Goal: Contribute content: Contribute content

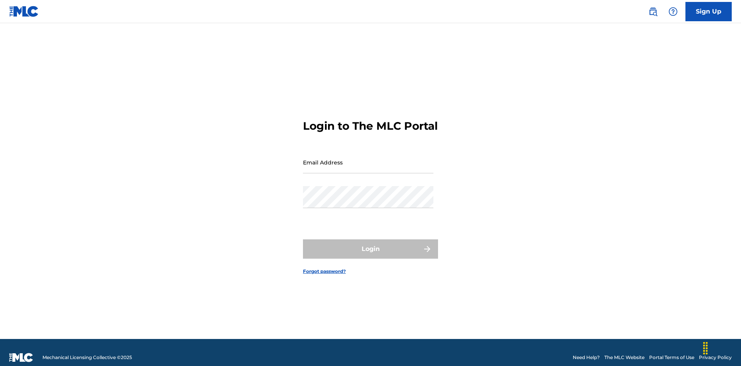
scroll to position [10, 0]
click at [368, 159] on input "Email Address" at bounding box center [368, 162] width 130 height 22
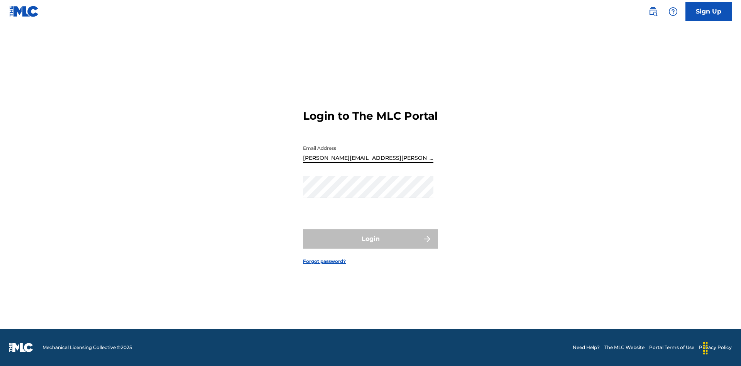
type input "[PERSON_NAME][EMAIL_ADDRESS][PERSON_NAME][DOMAIN_NAME]"
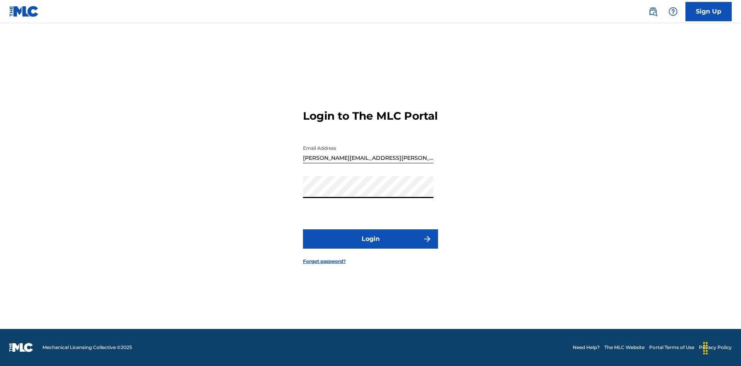
click at [370, 245] on button "Login" at bounding box center [370, 238] width 135 height 19
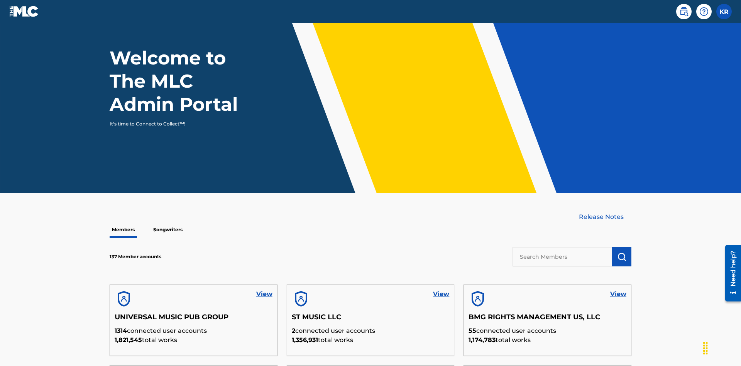
click at [562, 247] on input "text" at bounding box center [562, 256] width 100 height 19
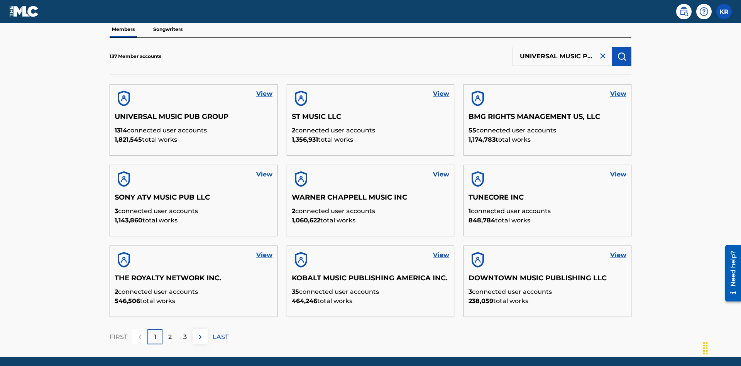
scroll to position [0, 25]
type input "UNIVERSAL MUSIC PUB GROUP"
click at [622, 52] on img "submit" at bounding box center [621, 56] width 9 height 9
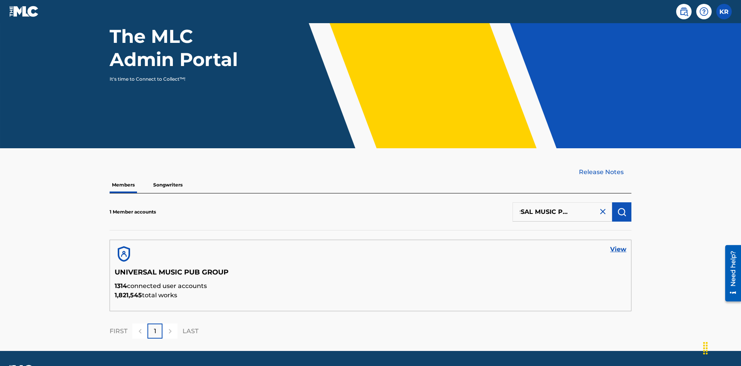
click at [618, 245] on link "View" at bounding box center [618, 249] width 16 height 9
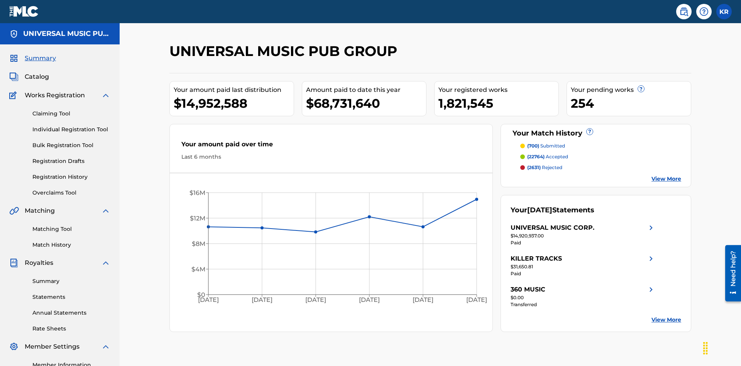
click at [71, 125] on link "Individual Registration Tool" at bounding box center [71, 129] width 78 height 8
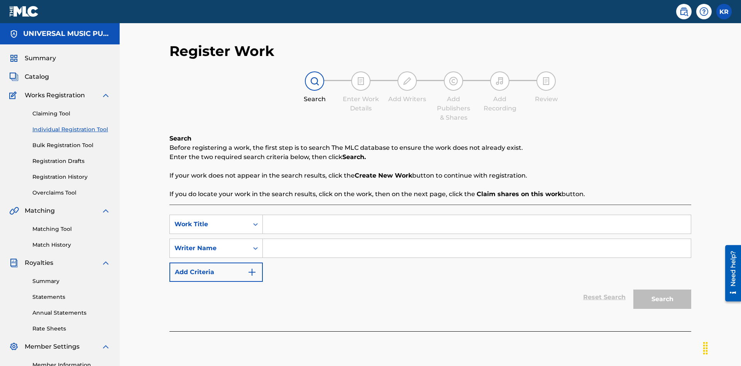
click at [477, 215] on input "Search Form" at bounding box center [477, 224] width 428 height 19
type input "My Favorite Dummy Music Work"
click at [477, 239] on input "Search Form" at bounding box center [477, 248] width 428 height 19
type input "QWERTYUIOP"
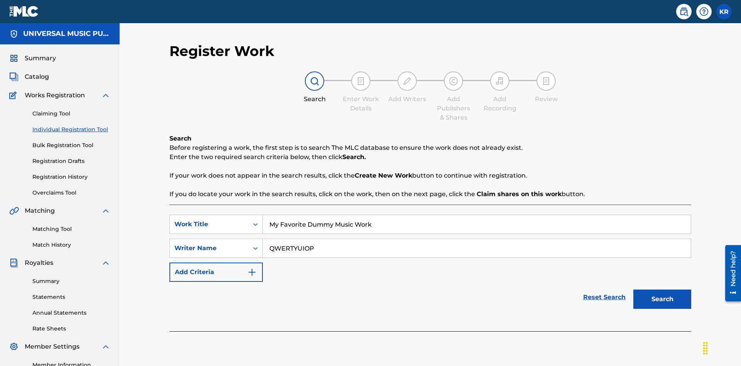
click at [662, 289] on button "Search" at bounding box center [662, 298] width 58 height 19
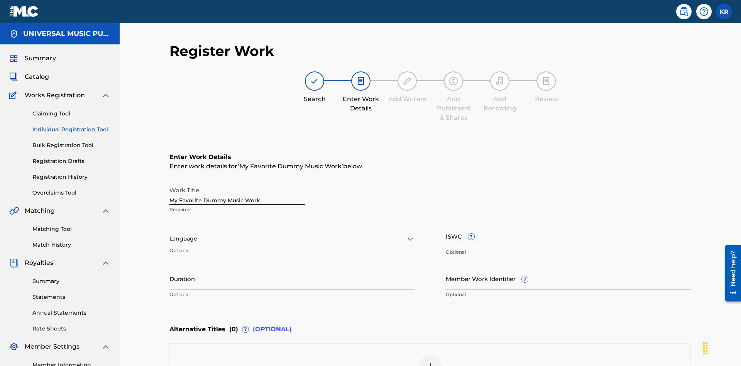
click at [292, 267] on input "Duration" at bounding box center [291, 278] width 245 height 22
click at [292, 267] on input "0" at bounding box center [291, 278] width 245 height 22
type input "00:00"
click at [410, 234] on icon at bounding box center [410, 238] width 9 height 9
click at [292, 264] on div "Spanish" at bounding box center [292, 272] width 245 height 17
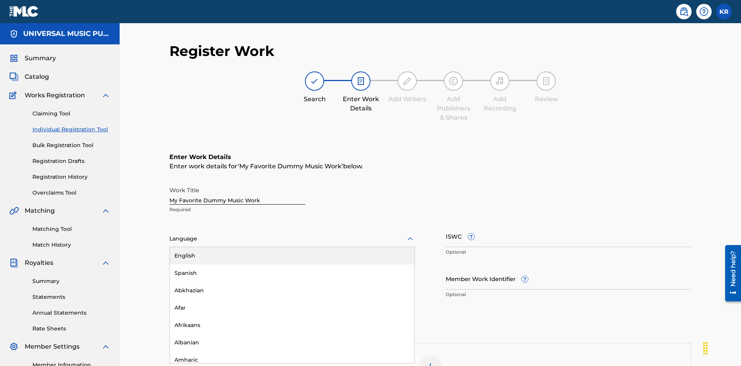
click at [568, 267] on input "Member Work Identifier ?" at bounding box center [568, 278] width 245 height 22
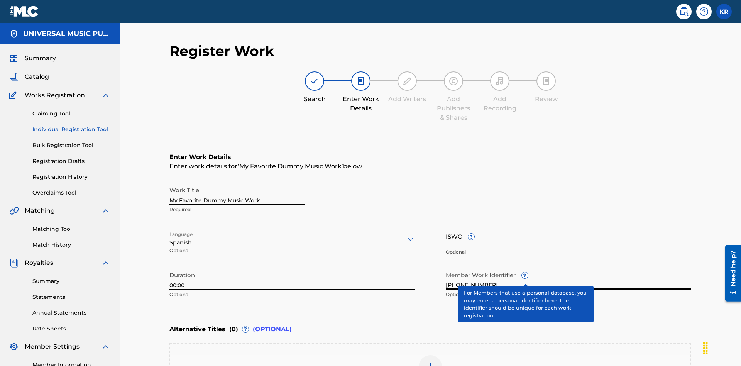
type input "[PHONE_NUMBER]"
click at [568, 225] on input "ISWC ?" at bounding box center [568, 236] width 245 height 22
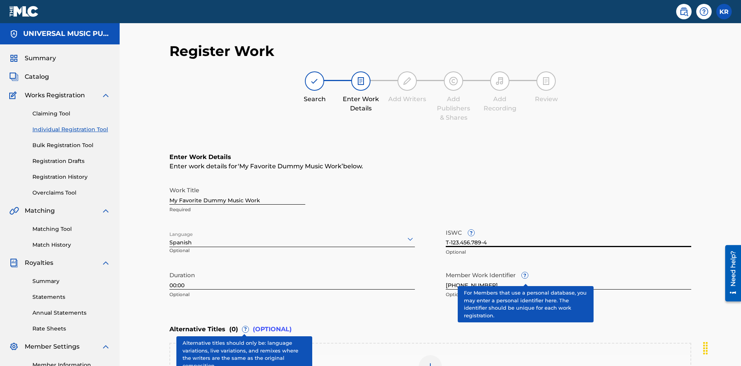
type input "T-123.456.789-4"
click at [430, 362] on img at bounding box center [430, 366] width 9 height 9
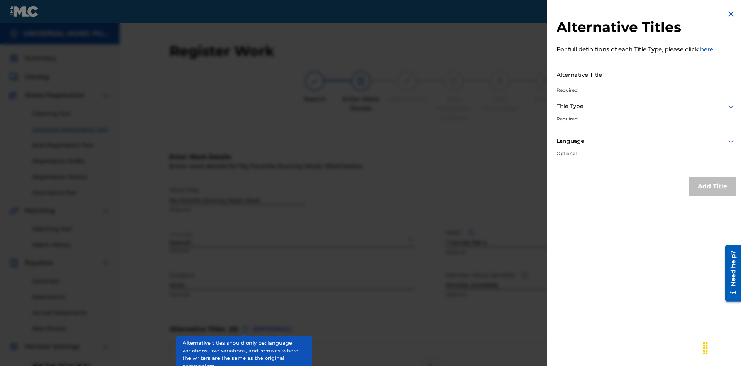
click at [646, 74] on input "Alternative Title" at bounding box center [645, 74] width 179 height 22
type input "Alt Title"
click at [646, 106] on div at bounding box center [645, 106] width 179 height 10
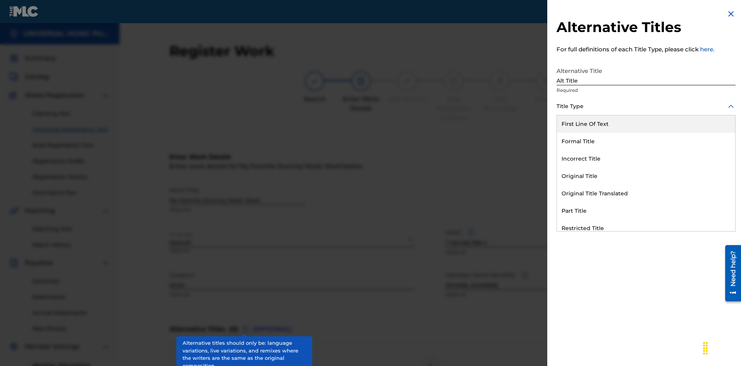
click at [646, 176] on div "Original Title" at bounding box center [646, 175] width 178 height 17
click at [646, 141] on div at bounding box center [645, 141] width 179 height 10
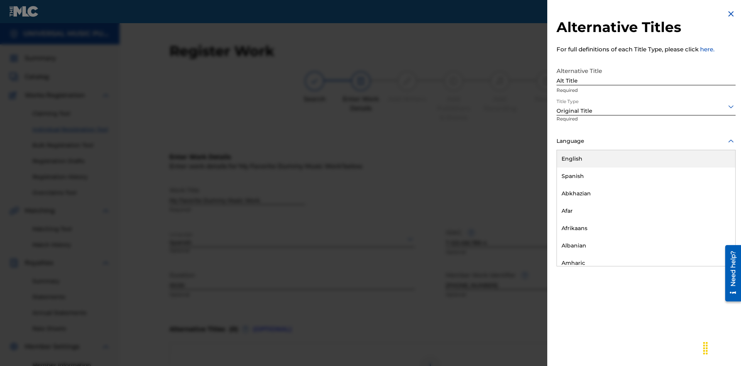
click at [712, 186] on button "Add Title" at bounding box center [712, 186] width 46 height 19
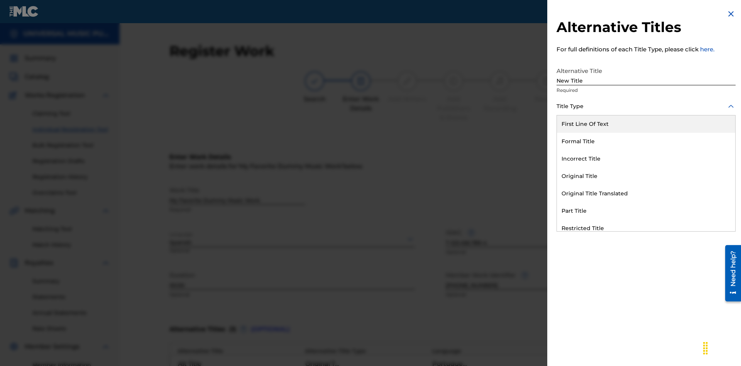
click at [646, 159] on div "Incorrect Title" at bounding box center [646, 158] width 178 height 17
click at [646, 141] on div at bounding box center [645, 141] width 179 height 10
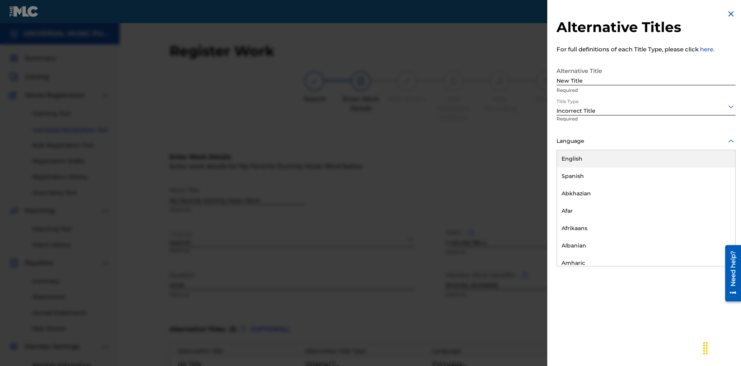
click at [646, 159] on div "English" at bounding box center [646, 158] width 178 height 17
click at [712, 186] on button "Add Title" at bounding box center [712, 186] width 46 height 19
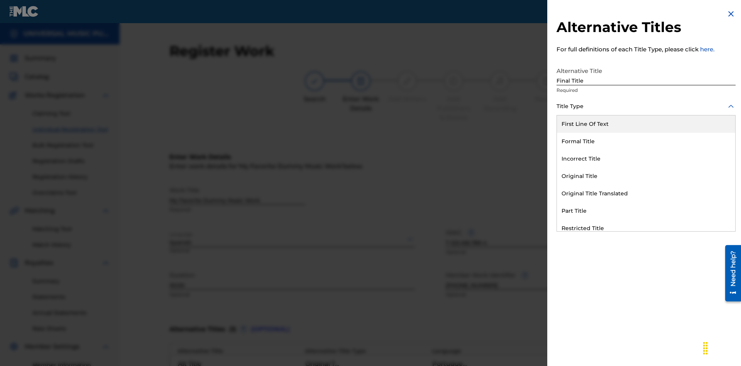
click at [646, 211] on div "Part Title" at bounding box center [646, 210] width 178 height 17
click at [646, 141] on div at bounding box center [645, 141] width 179 height 10
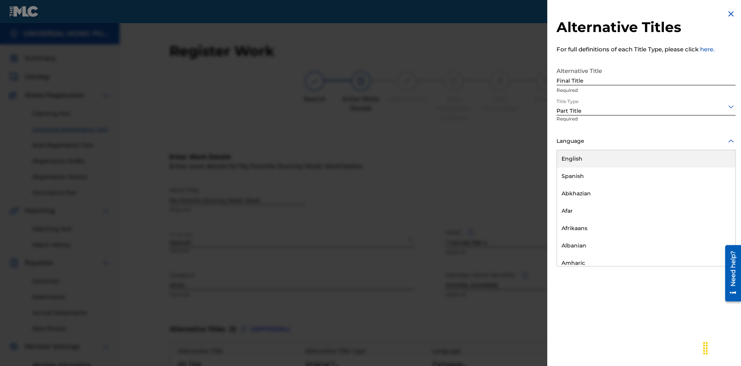
click at [712, 186] on button "Add Title" at bounding box center [712, 186] width 46 height 19
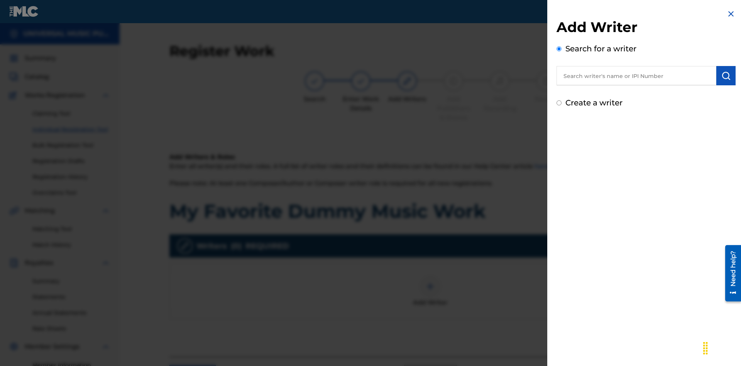
click at [636, 76] on input "text" at bounding box center [636, 75] width 160 height 19
type input "Test2025.08.11.04.38.08"
click at [726, 76] on img "submit" at bounding box center [725, 75] width 9 height 9
click at [559, 105] on input "Create a writer" at bounding box center [558, 102] width 5 height 5
radio input "false"
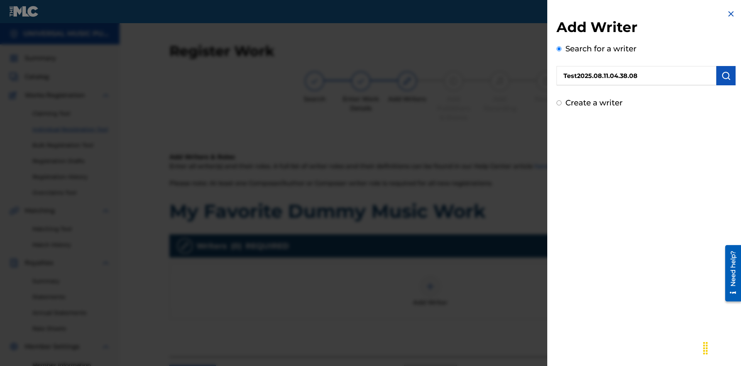
scroll to position [97, 0]
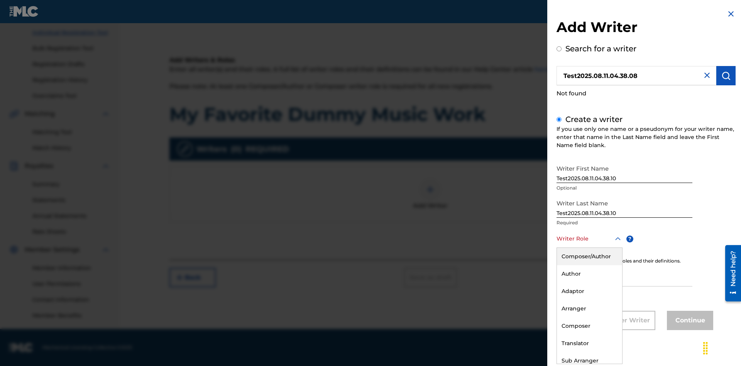
click at [589, 274] on div "Author" at bounding box center [589, 273] width 65 height 17
click at [624, 276] on input "IPI" at bounding box center [624, 275] width 136 height 22
click at [689, 321] on button "Continue" at bounding box center [690, 320] width 46 height 19
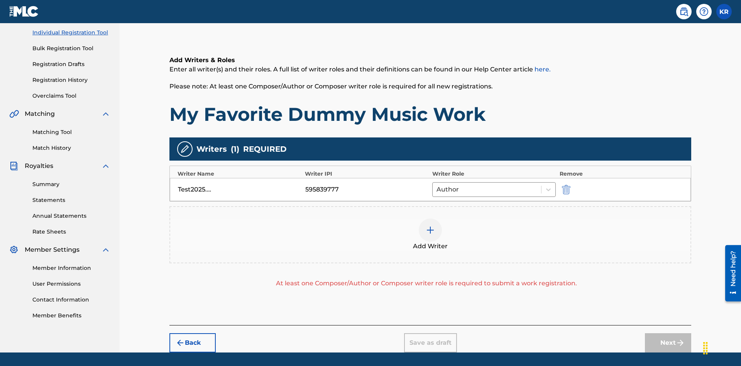
click at [565, 185] on img "submit" at bounding box center [566, 189] width 8 height 9
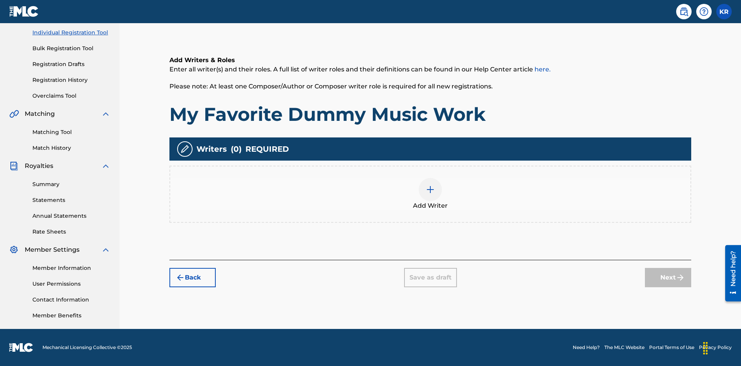
click at [430, 194] on img at bounding box center [430, 189] width 9 height 9
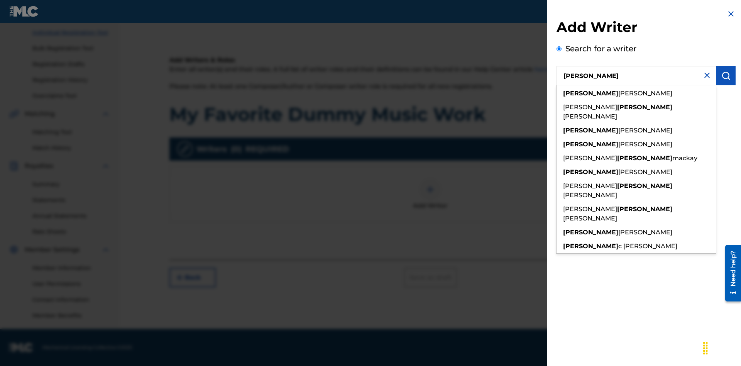
type input "[PERSON_NAME]"
click at [726, 76] on img "submit" at bounding box center [725, 75] width 9 height 9
click at [559, 105] on input "Create a writer" at bounding box center [558, 102] width 5 height 5
radio input "false"
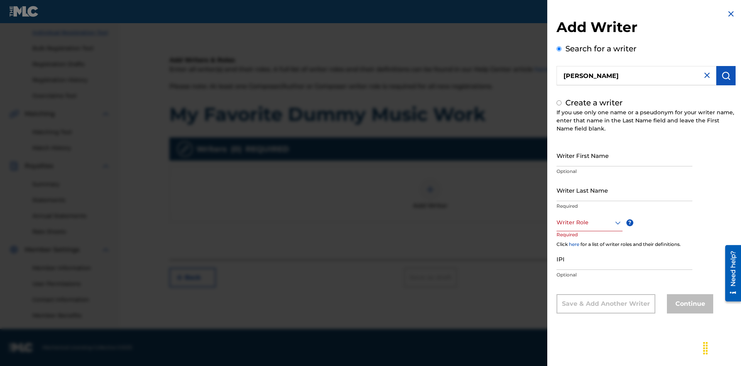
click at [624, 155] on input "Writer First Name" at bounding box center [624, 155] width 136 height 22
type input "[PERSON_NAME]"
click at [624, 190] on input "Writer Last Name" at bounding box center [624, 190] width 136 height 22
radio input "false"
radio input "true"
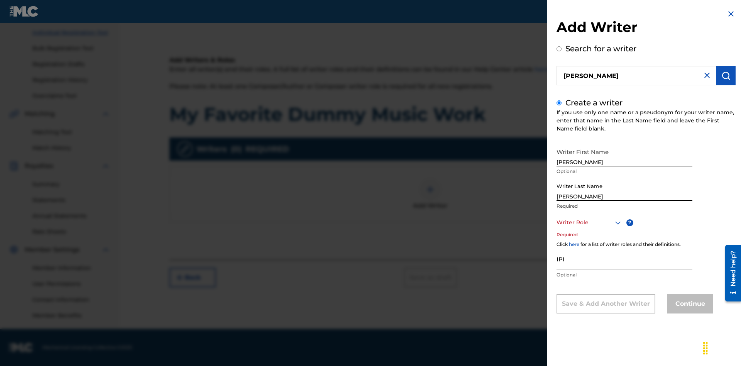
type input "[PERSON_NAME]"
click at [624, 259] on input "IPI" at bounding box center [624, 259] width 136 height 22
type input "00807349136"
click at [589, 222] on div at bounding box center [589, 223] width 66 height 10
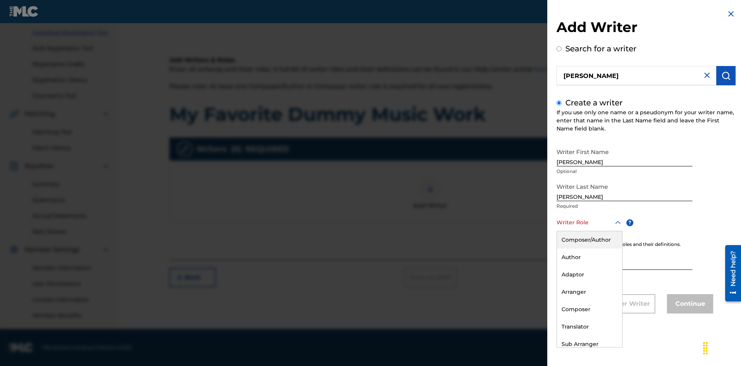
click at [589, 309] on div "Composer" at bounding box center [589, 309] width 65 height 17
click at [689, 304] on button "Continue" at bounding box center [690, 303] width 46 height 19
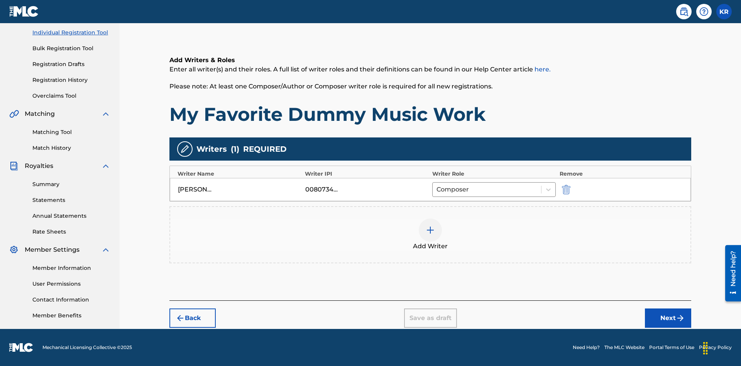
click at [430, 235] on div at bounding box center [430, 229] width 23 height 23
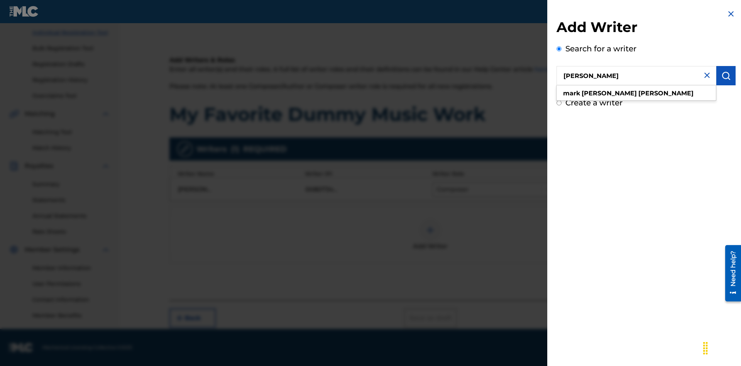
click at [726, 76] on img "submit" at bounding box center [725, 75] width 9 height 9
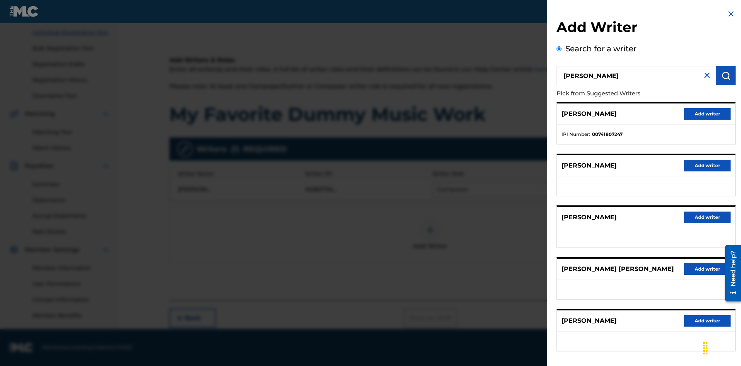
click at [707, 113] on button "Add writer" at bounding box center [707, 114] width 46 height 12
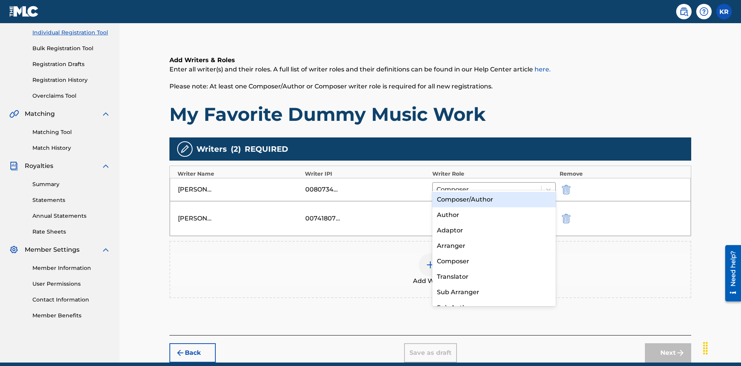
click at [494, 276] on div "Translator" at bounding box center [493, 276] width 123 height 15
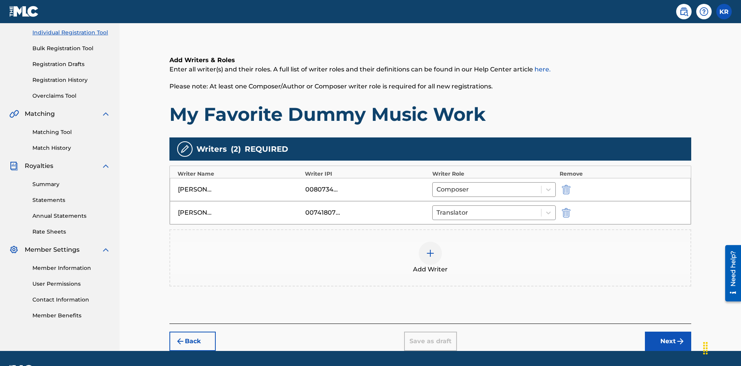
click at [430, 242] on div at bounding box center [430, 253] width 23 height 23
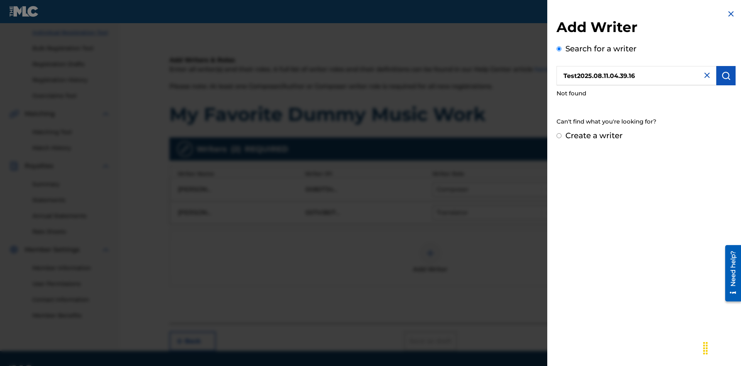
click at [559, 136] on input "Create a writer" at bounding box center [558, 135] width 5 height 5
radio input "false"
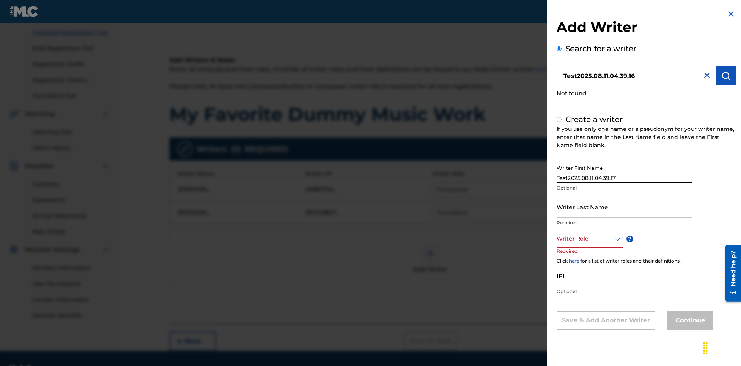
type input "Test2025.08.11.04.39.17"
click at [624, 206] on input "Writer Last Name" at bounding box center [624, 207] width 136 height 22
type input "Test2025.08.11.04.39.18"
click at [589, 238] on div at bounding box center [589, 239] width 66 height 10
radio input "false"
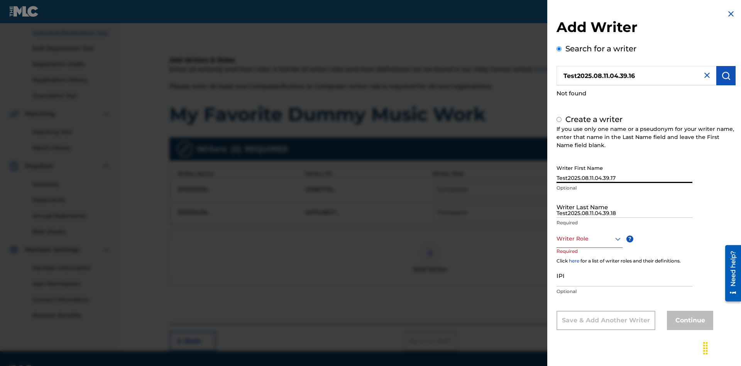
radio input "true"
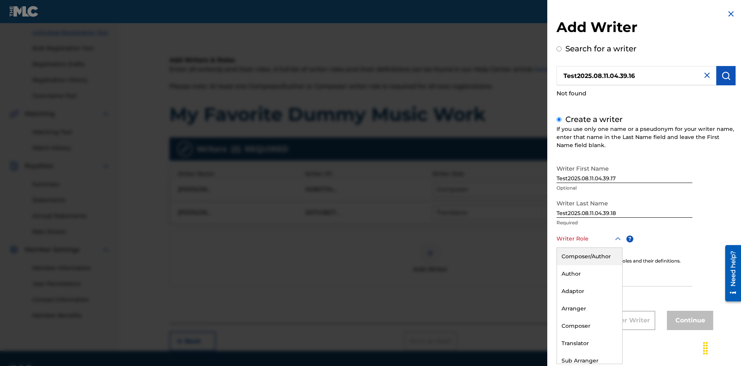
click at [589, 343] on div "Translator" at bounding box center [589, 343] width 65 height 17
click at [624, 276] on input "IPI" at bounding box center [624, 275] width 136 height 22
click at [689, 321] on button "Continue" at bounding box center [690, 320] width 46 height 19
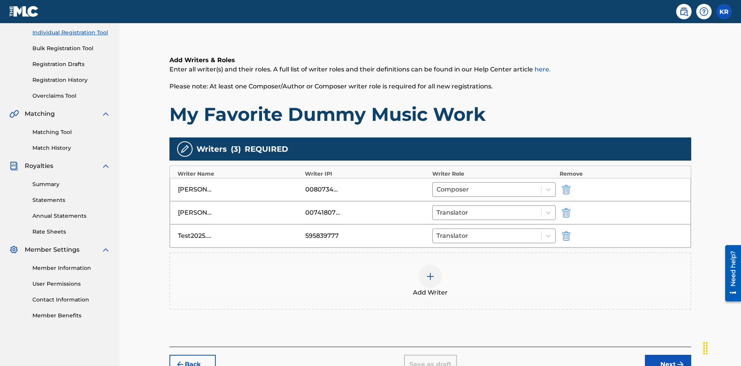
click at [668, 355] on button "Next" at bounding box center [668, 364] width 46 height 19
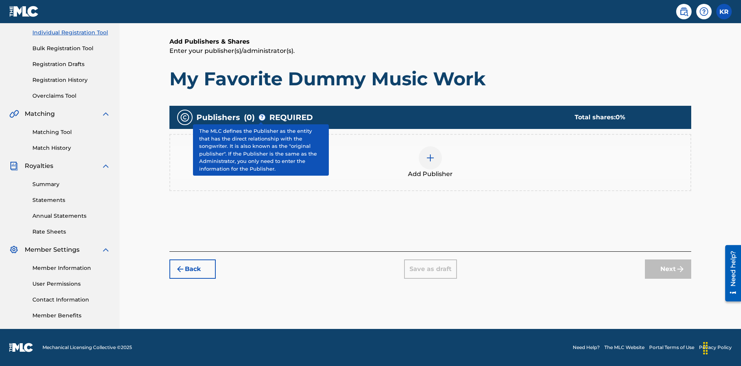
click at [430, 157] on img at bounding box center [430, 157] width 9 height 9
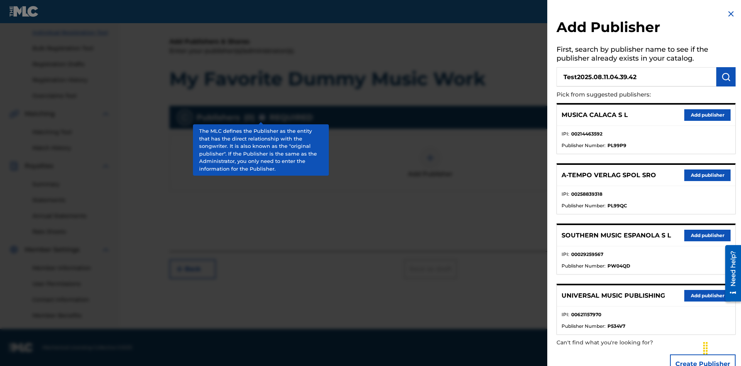
click at [726, 77] on img "submit" at bounding box center [725, 76] width 9 height 9
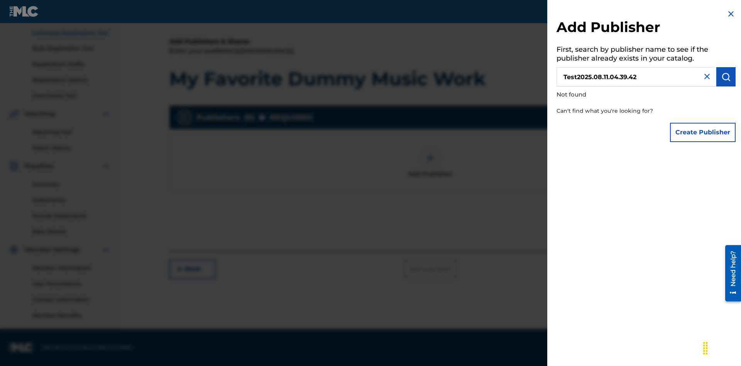
click at [703, 132] on button "Create Publisher" at bounding box center [703, 132] width 66 height 19
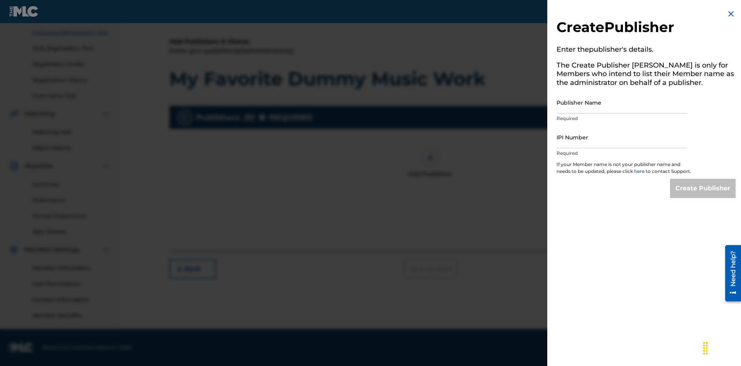
click at [622, 102] on input "Publisher Name" at bounding box center [621, 102] width 130 height 22
click at [622, 137] on input "IPI Number" at bounding box center [621, 137] width 130 height 22
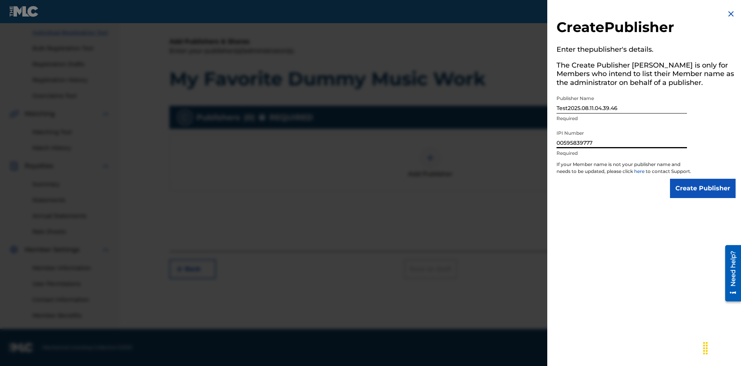
click at [703, 195] on input "Create Publisher" at bounding box center [703, 188] width 66 height 19
click at [703, 179] on input "Create Publisher" at bounding box center [703, 188] width 66 height 19
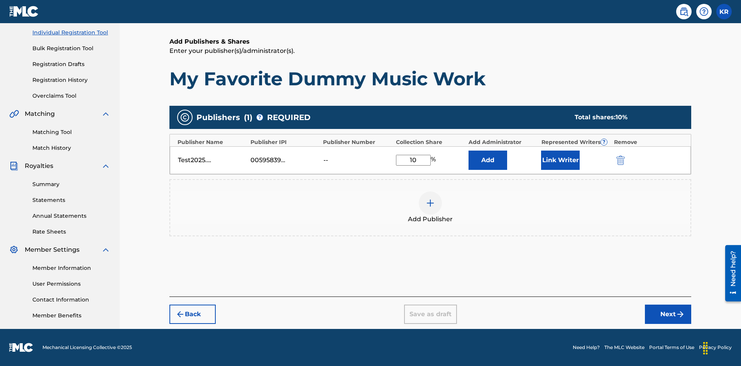
type input "10"
click at [560, 160] on button "Link Writer" at bounding box center [560, 160] width 39 height 19
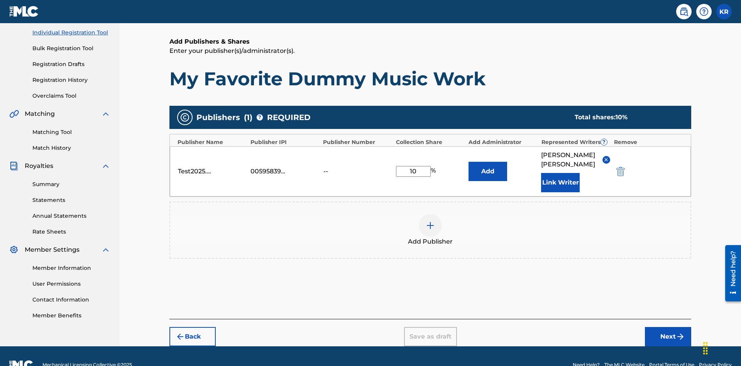
click at [560, 173] on button "Link Writer" at bounding box center [560, 182] width 39 height 19
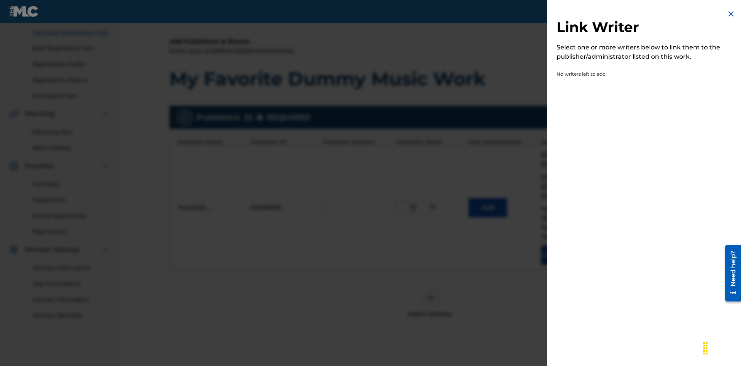
click at [731, 14] on img at bounding box center [730, 13] width 9 height 9
click at [430, 293] on img at bounding box center [430, 297] width 9 height 9
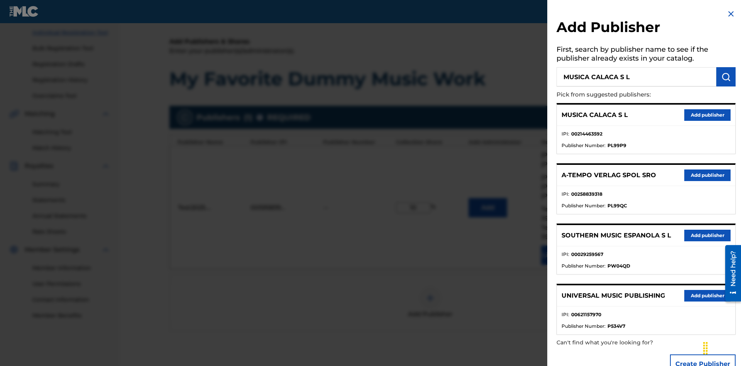
type input "MUSICA CALACA S L"
click at [726, 77] on img "submit" at bounding box center [725, 76] width 9 height 9
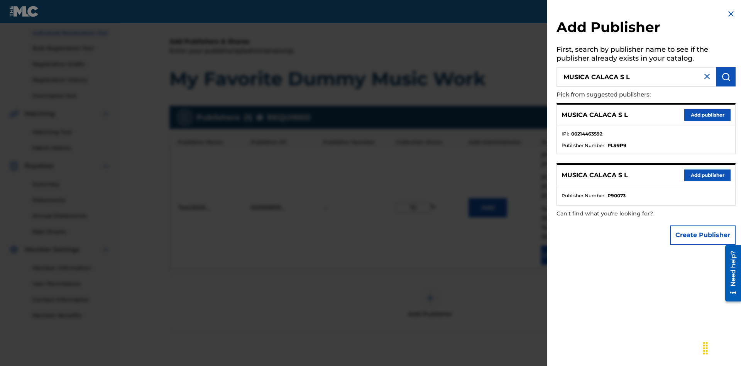
scroll to position [178, 0]
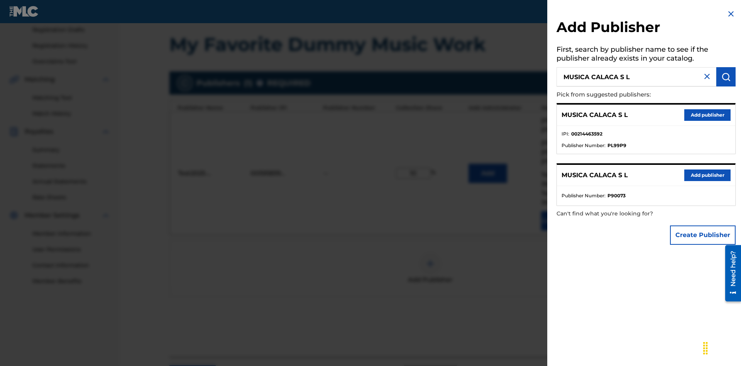
click at [703, 235] on button "Create Publisher" at bounding box center [703, 234] width 66 height 19
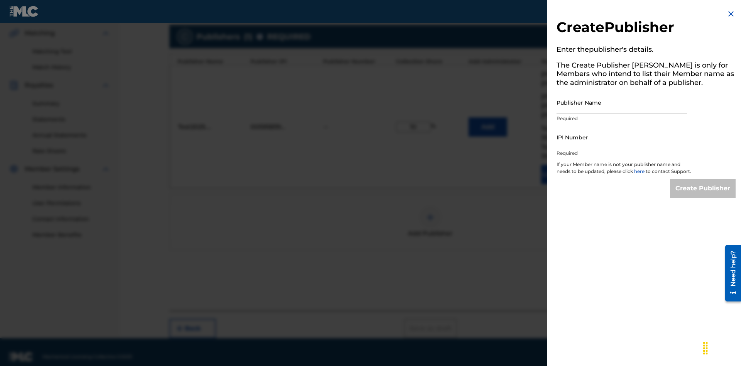
click at [622, 102] on input "Publisher Name" at bounding box center [621, 102] width 130 height 22
type input "MUSICA CALACA S L"
click at [622, 137] on input "IPI Number" at bounding box center [621, 137] width 130 height 22
type input "00214463592"
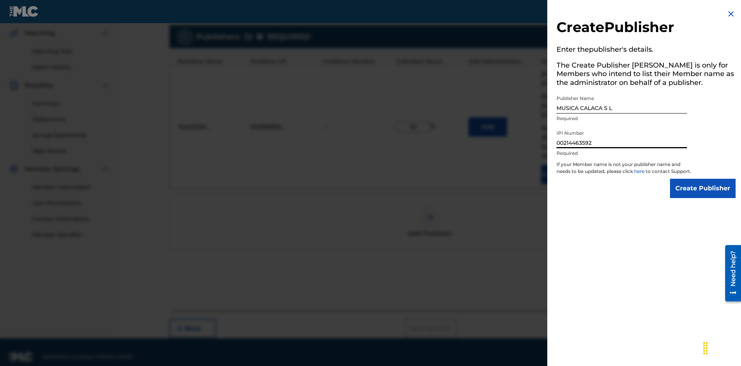
click at [703, 195] on input "Create Publisher" at bounding box center [703, 188] width 66 height 19
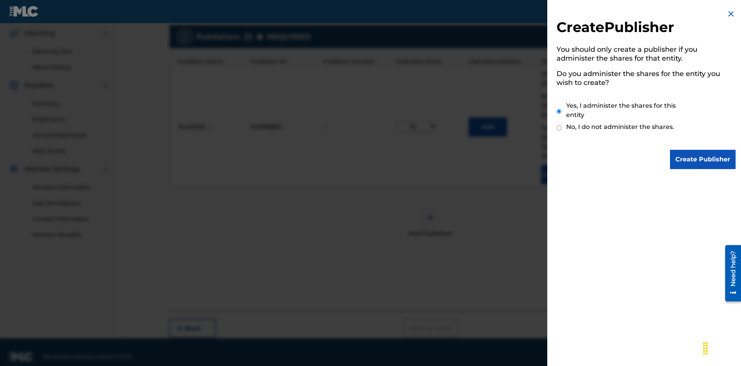
click at [559, 111] on input "Yes, I administer the shares for this entity" at bounding box center [558, 111] width 5 height 17
click at [703, 159] on input "Create Publisher" at bounding box center [703, 159] width 66 height 19
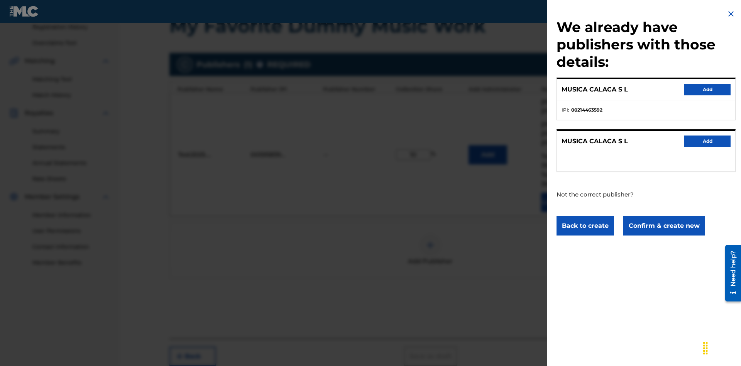
click at [663, 225] on button "Confirm & create new" at bounding box center [664, 225] width 82 height 19
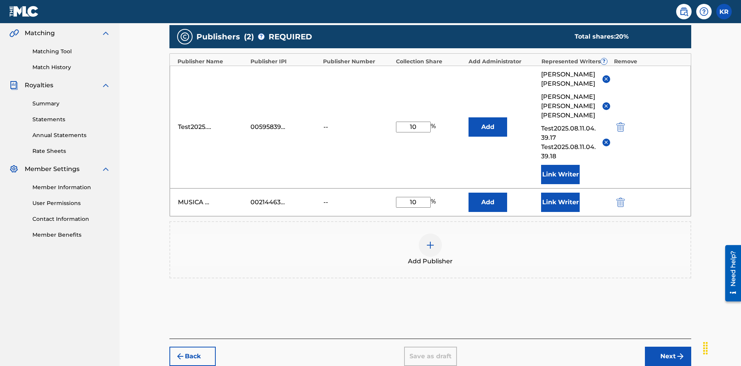
scroll to position [205, 0]
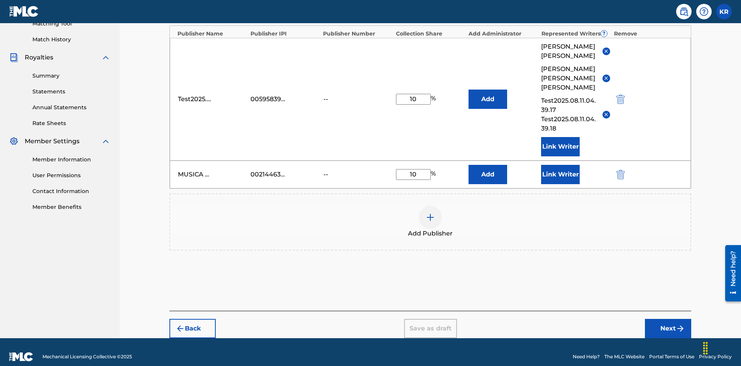
type input "10"
click at [560, 165] on button "Link Writer" at bounding box center [560, 174] width 39 height 19
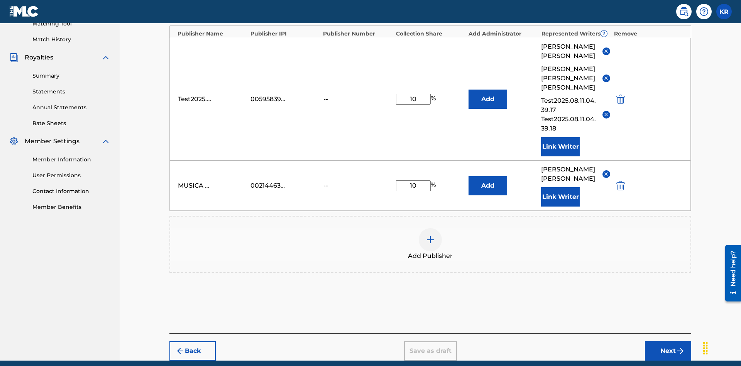
click at [560, 187] on button "Link Writer" at bounding box center [560, 196] width 39 height 19
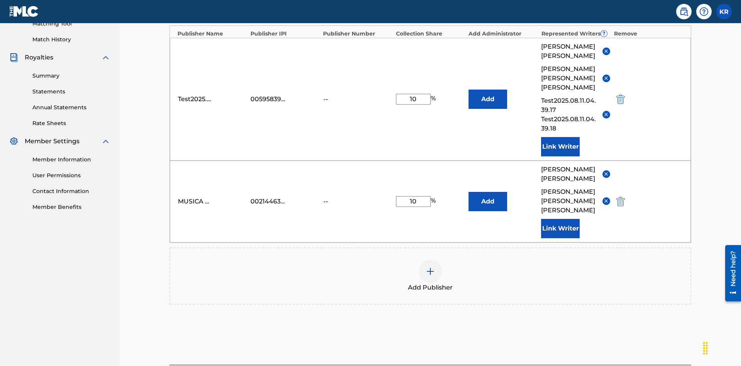
click at [560, 219] on button "Link Writer" at bounding box center [560, 228] width 39 height 19
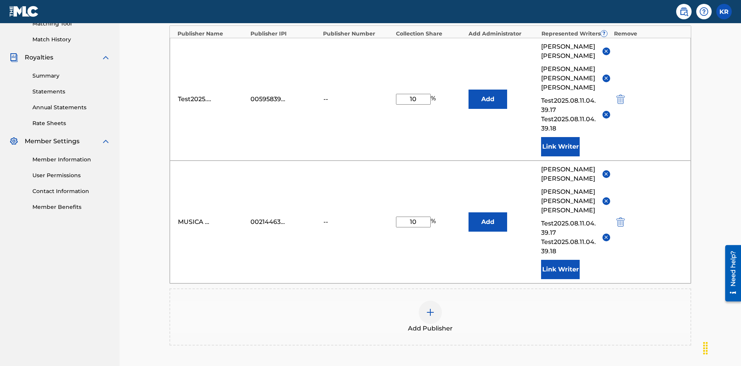
click at [560, 260] on button "Link Writer" at bounding box center [560, 269] width 39 height 19
click at [430, 308] on img at bounding box center [430, 312] width 9 height 9
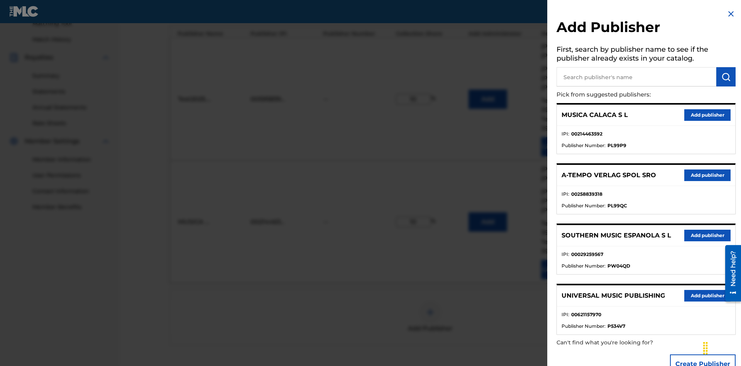
click at [636, 77] on input "text" at bounding box center [636, 76] width 160 height 19
click at [726, 77] on img "submit" at bounding box center [725, 76] width 9 height 9
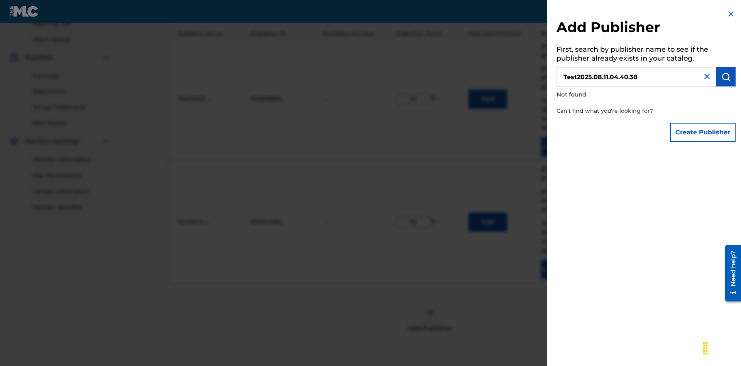
click at [703, 132] on button "Create Publisher" at bounding box center [703, 132] width 66 height 19
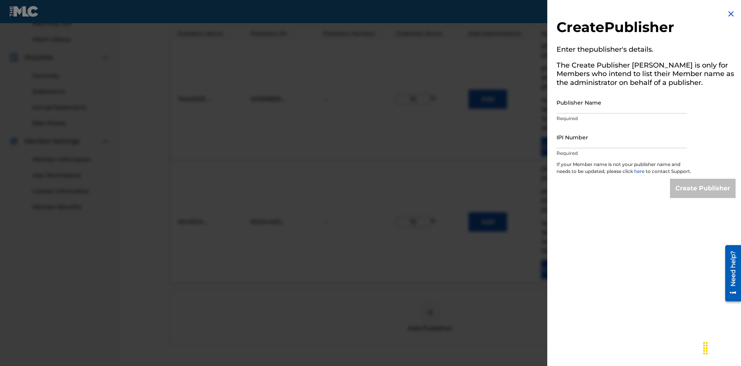
click at [622, 102] on input "Publisher Name" at bounding box center [621, 102] width 130 height 22
type input "Test2025.08.11.04.40.42"
click at [622, 137] on input "IPI Number" at bounding box center [621, 137] width 130 height 22
click at [703, 195] on input "Create Publisher" at bounding box center [703, 188] width 66 height 19
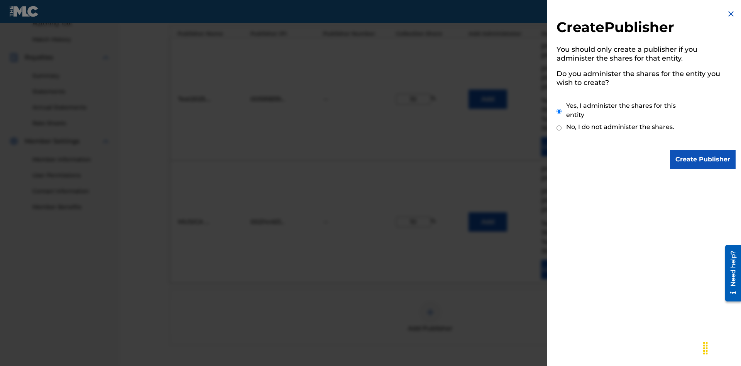
click at [703, 159] on input "Create Publisher" at bounding box center [703, 159] width 66 height 19
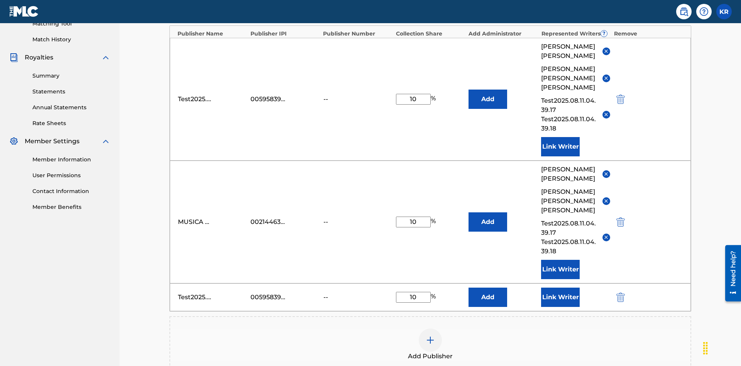
type input "10"
click at [560, 287] on button "Link Writer" at bounding box center [560, 296] width 39 height 19
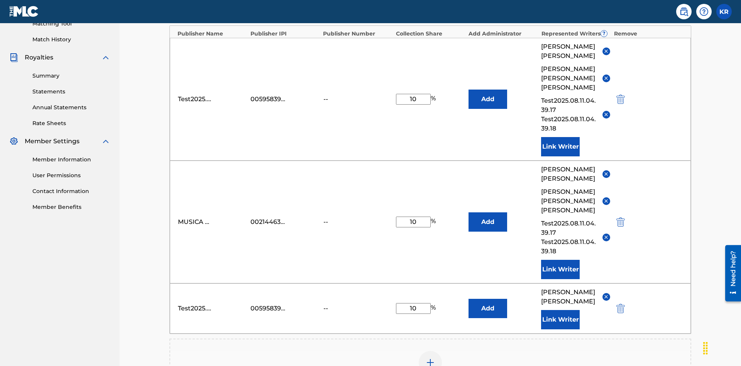
click at [560, 310] on button "Link Writer" at bounding box center [560, 319] width 39 height 19
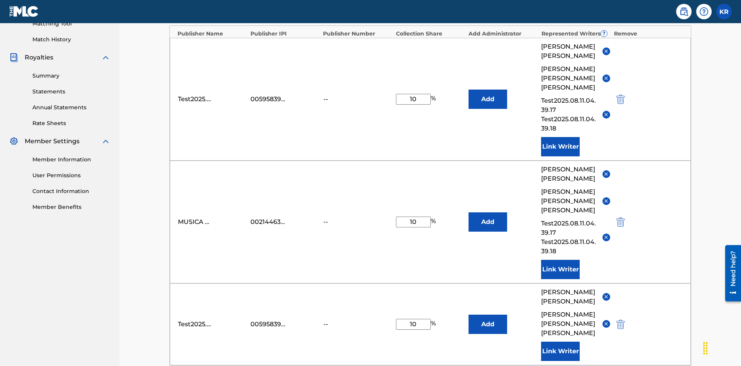
click at [560, 342] on button "Link Writer" at bounding box center [560, 351] width 39 height 19
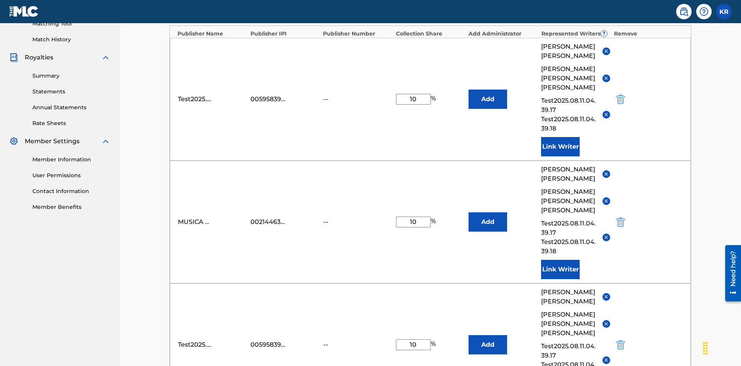
click at [619, 340] on img "submit" at bounding box center [620, 344] width 8 height 9
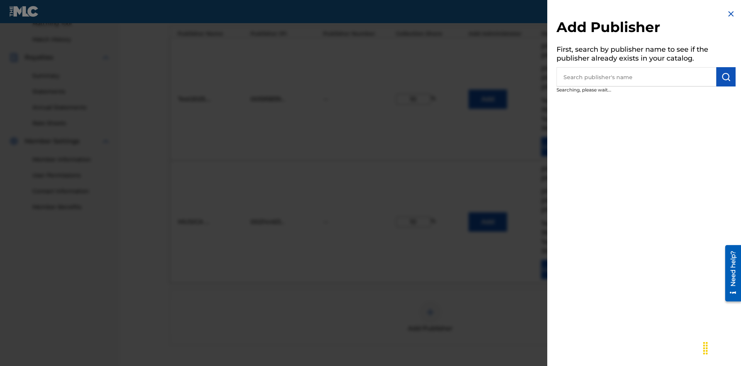
click at [636, 77] on input "text" at bounding box center [636, 76] width 160 height 19
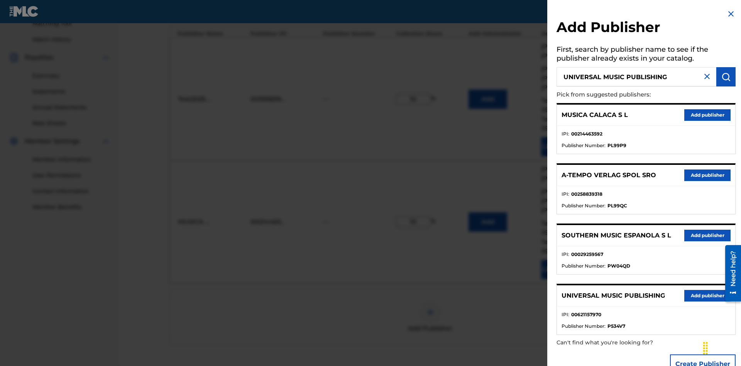
type input "UNIVERSAL MUSIC PUBLISHING"
click at [726, 77] on img "submit" at bounding box center [725, 76] width 9 height 9
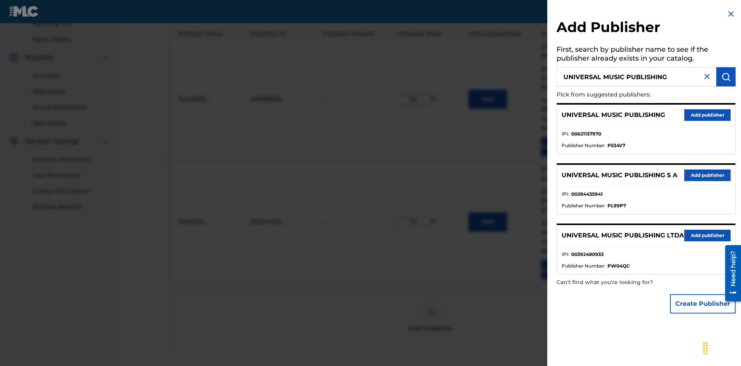
click at [707, 115] on button "Add publisher" at bounding box center [707, 115] width 46 height 12
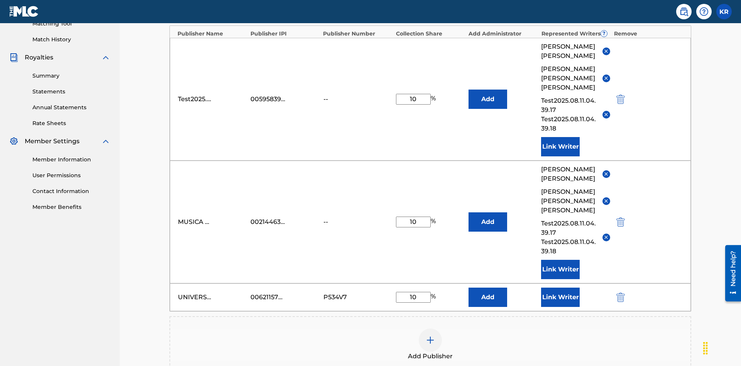
type input "10"
click at [560, 287] on button "Link Writer" at bounding box center [560, 296] width 39 height 19
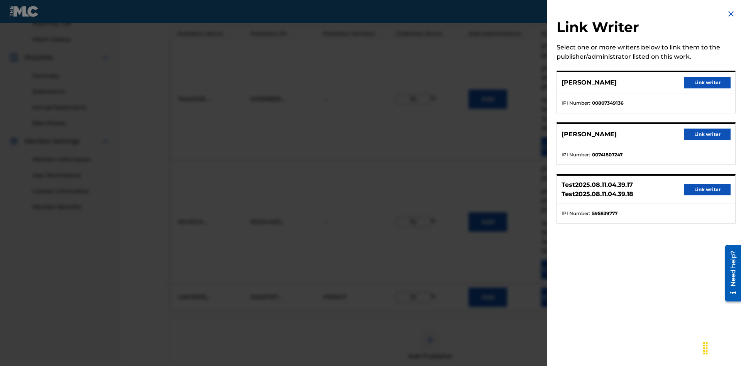
click at [707, 83] on button "Link writer" at bounding box center [707, 83] width 46 height 12
click at [560, 287] on button "Link Writer" at bounding box center [560, 296] width 39 height 19
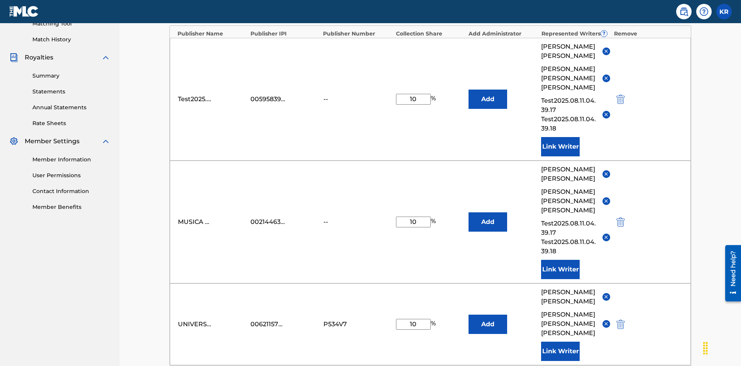
click at [560, 342] on button "Link Writer" at bounding box center [560, 351] width 39 height 19
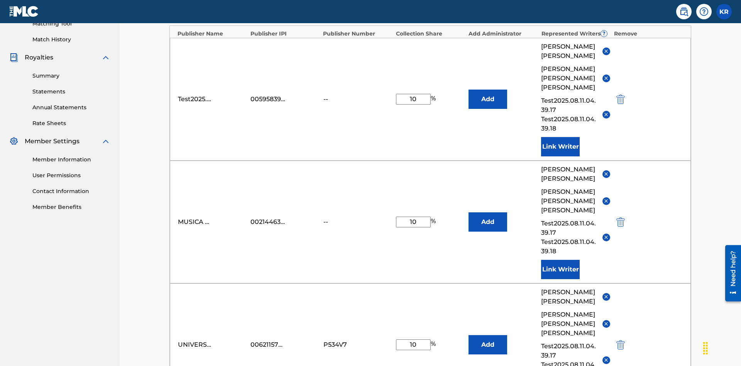
click at [488, 90] on button "Add" at bounding box center [487, 99] width 39 height 19
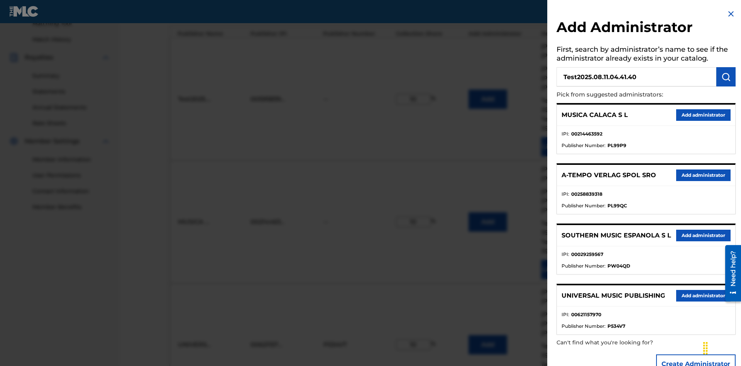
click at [726, 77] on img "submit" at bounding box center [725, 76] width 9 height 9
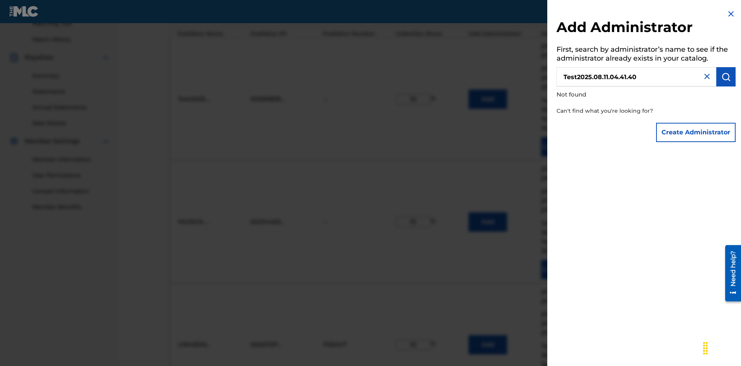
click at [696, 132] on button "Create Administrator" at bounding box center [695, 132] width 79 height 19
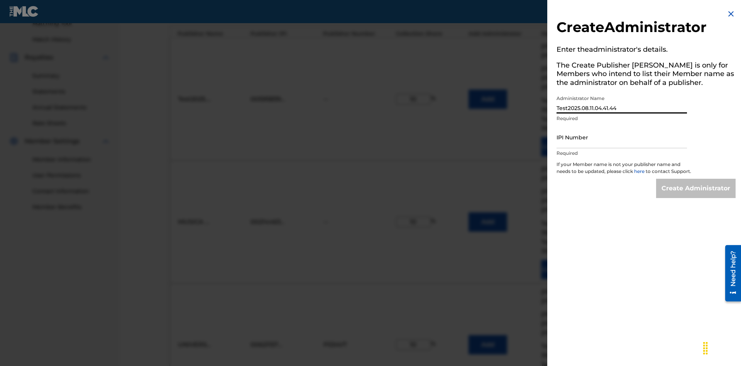
click at [622, 137] on input "IPI Number" at bounding box center [621, 137] width 130 height 22
click at [696, 195] on input "Create Administrator" at bounding box center [695, 188] width 79 height 19
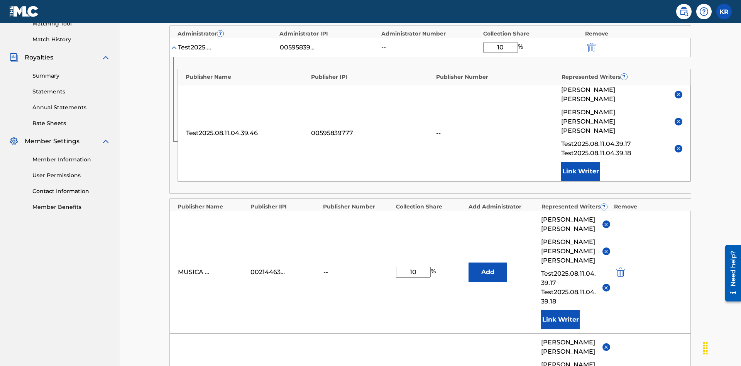
click at [590, 51] on img "submit" at bounding box center [591, 47] width 8 height 9
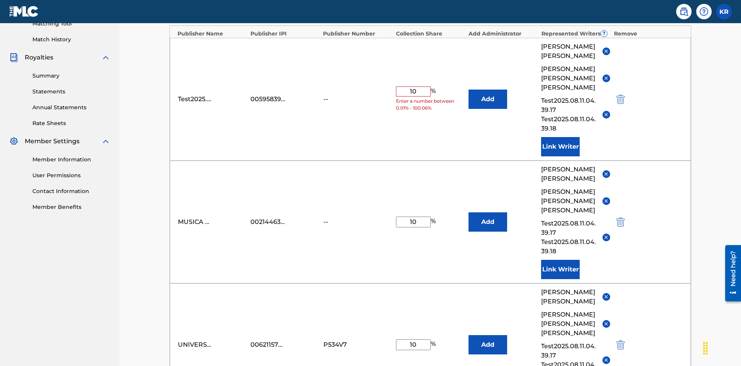
type input "10"
click at [488, 90] on button "Add" at bounding box center [487, 99] width 39 height 19
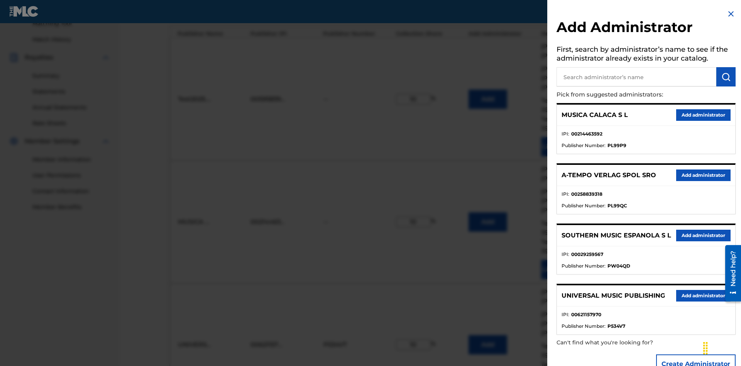
click at [636, 77] on input "text" at bounding box center [636, 76] width 160 height 19
type input "BMG MUSIC PUB. [GEOGRAPHIC_DATA]"
click at [726, 77] on img "submit" at bounding box center [725, 76] width 9 height 9
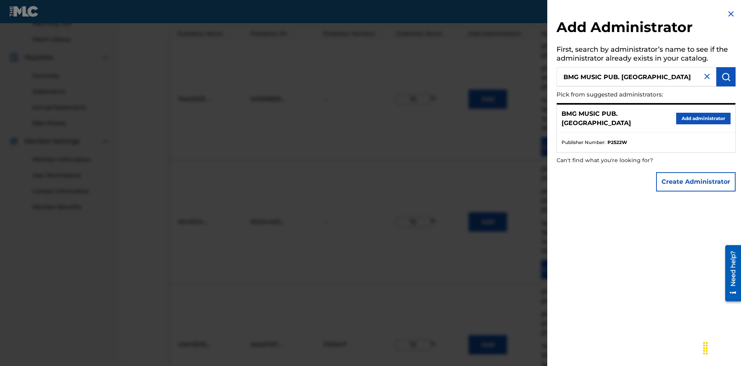
click at [696, 181] on button "Create Administrator" at bounding box center [695, 181] width 79 height 19
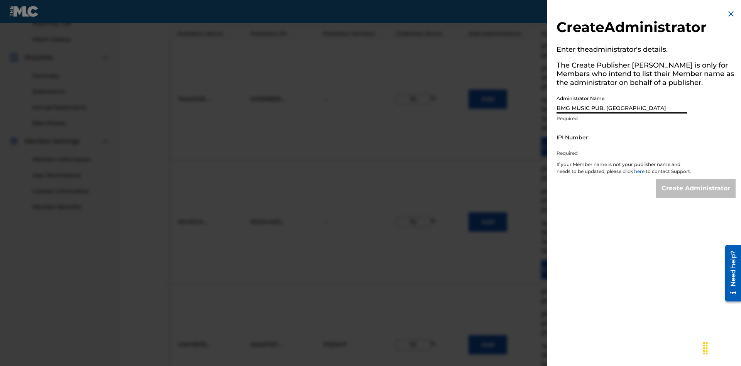
click at [622, 137] on input "IPI Number" at bounding box center [621, 137] width 130 height 22
click at [696, 195] on input "Create Administrator" at bounding box center [695, 188] width 79 height 19
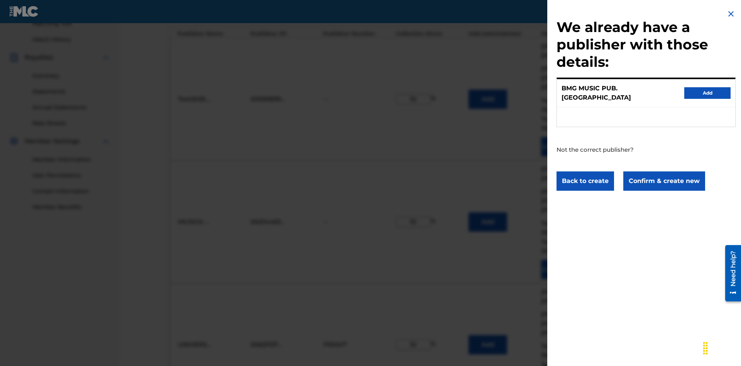
click at [663, 174] on button "Confirm & create new" at bounding box center [664, 180] width 82 height 19
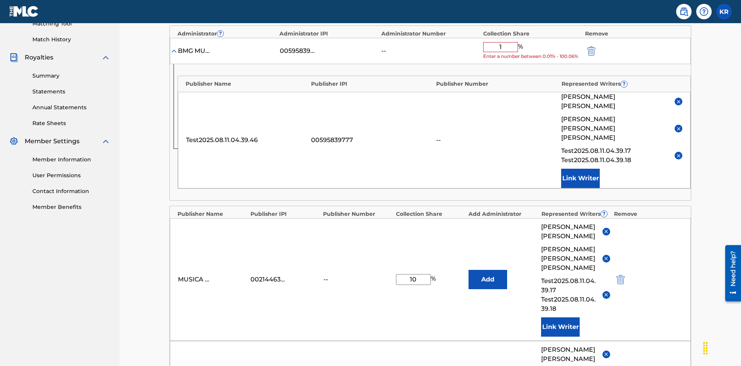
type input "10"
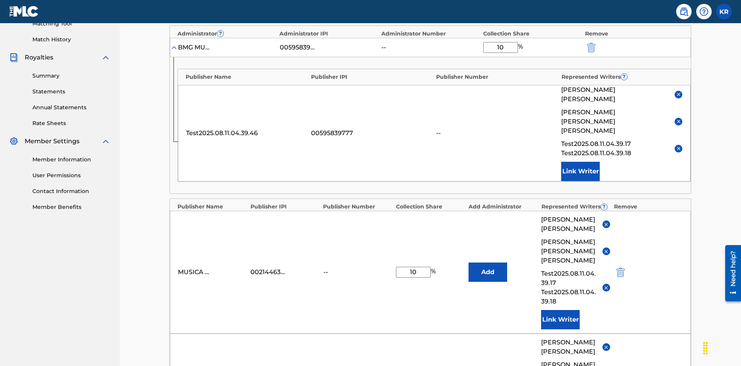
scroll to position [201, 0]
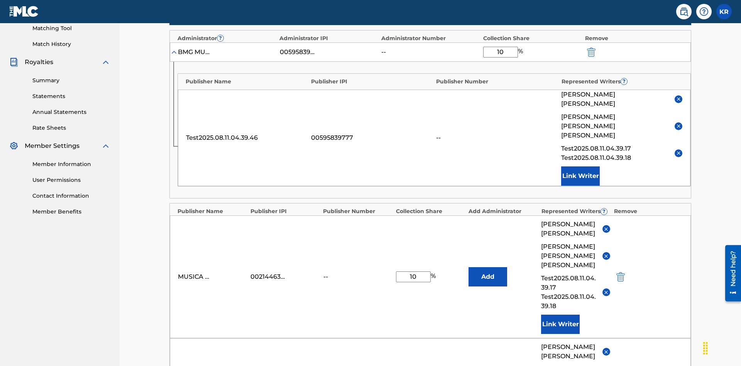
click at [590, 51] on img "submit" at bounding box center [591, 51] width 8 height 9
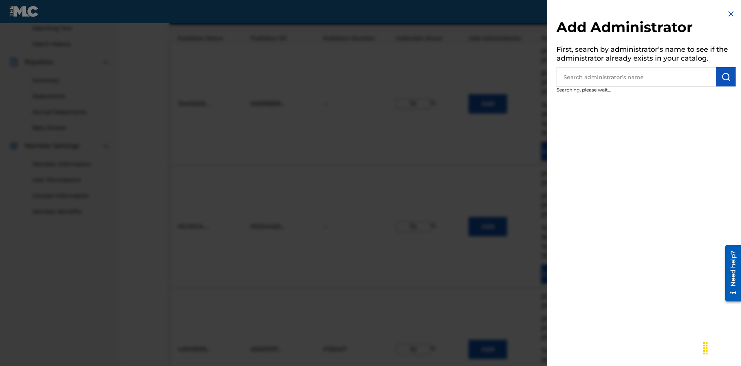
click at [636, 77] on input "text" at bounding box center [636, 76] width 160 height 19
type input "Test2025.08.11.04.42.27"
click at [726, 77] on img "submit" at bounding box center [725, 76] width 9 height 9
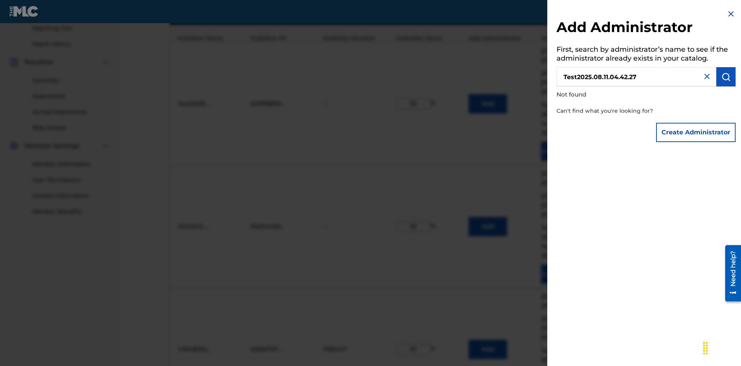
click at [696, 132] on button "Create Administrator" at bounding box center [695, 132] width 79 height 19
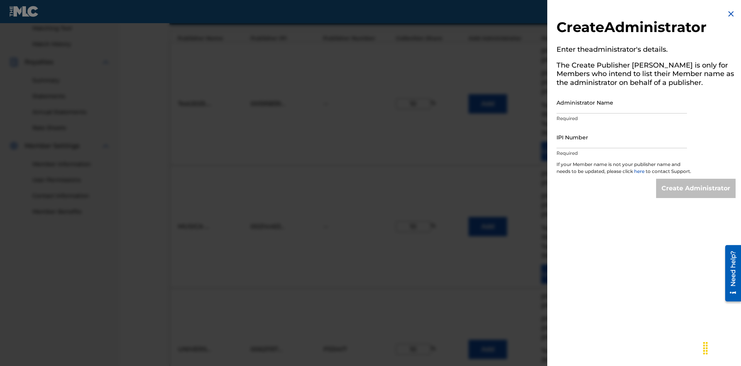
click at [622, 102] on input "Administrator Name" at bounding box center [621, 102] width 130 height 22
type input "Test2025.08.11.04.42.32"
click at [622, 137] on input "IPI Number" at bounding box center [621, 137] width 130 height 22
type input "595839777"
click at [696, 195] on input "Create Administrator" at bounding box center [695, 188] width 79 height 19
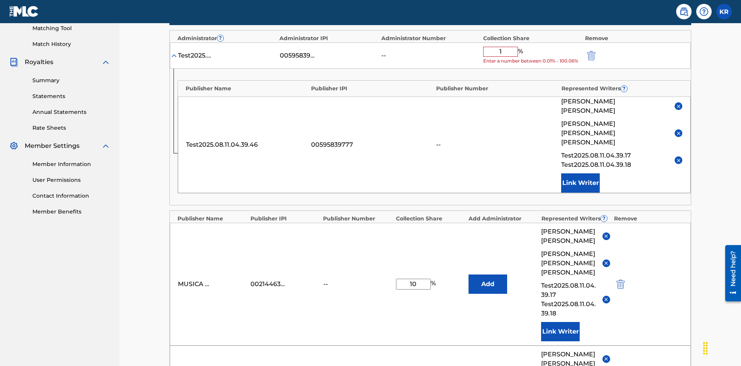
type input "10"
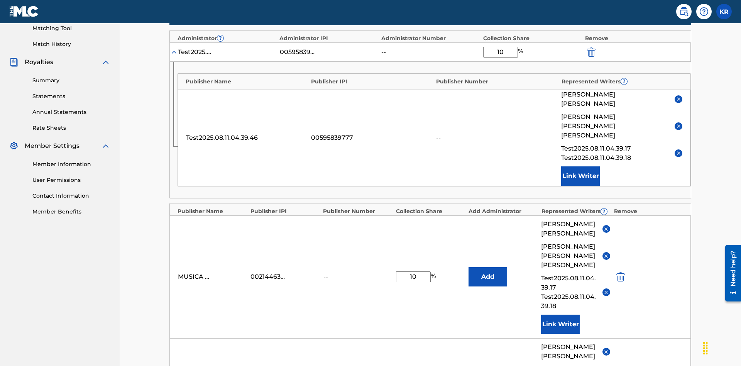
click at [590, 51] on img "submit" at bounding box center [591, 51] width 8 height 9
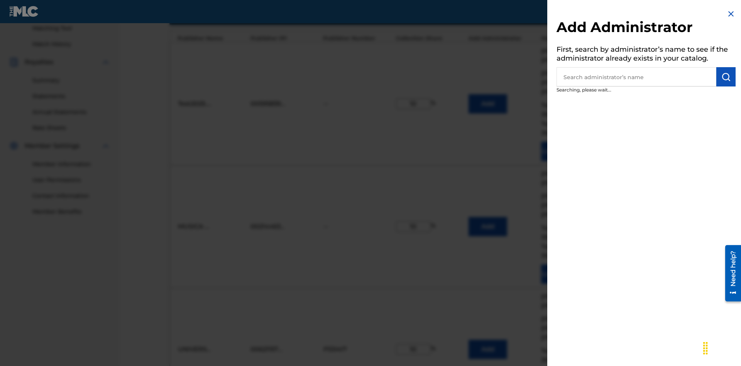
click at [636, 77] on input "text" at bounding box center [636, 76] width 160 height 19
type input "[GEOGRAPHIC_DATA]"
click at [726, 77] on img "submit" at bounding box center [725, 76] width 9 height 9
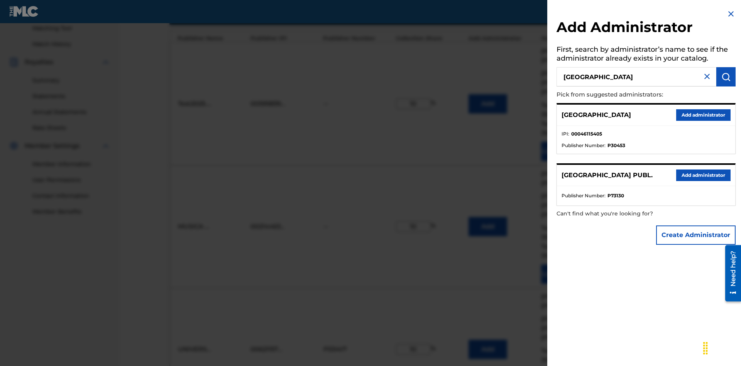
click at [703, 115] on button "Add administrator" at bounding box center [703, 115] width 54 height 12
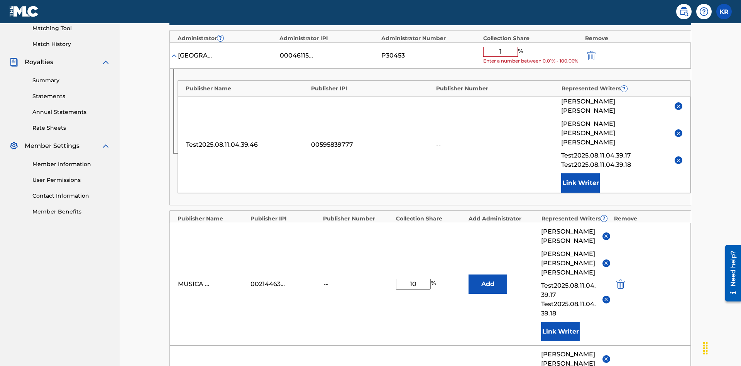
type input "10"
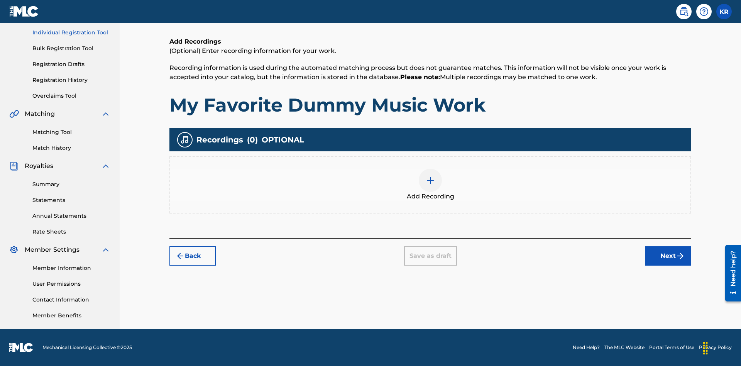
click at [430, 184] on img at bounding box center [430, 180] width 9 height 9
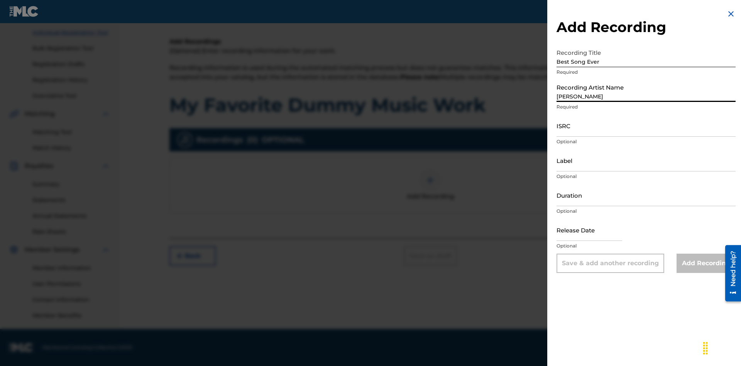
type input "[PERSON_NAME]"
click at [646, 125] on input "ISRC" at bounding box center [645, 126] width 179 height 22
type input "AA3123123123"
click at [646, 160] on input "Label" at bounding box center [645, 160] width 179 height 22
type input "The Label"
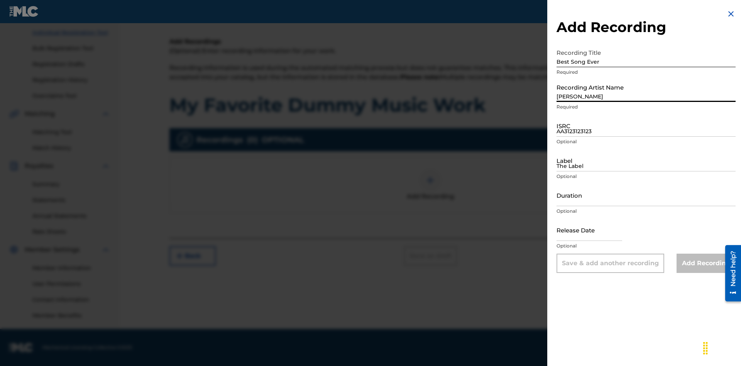
click at [646, 195] on input "Duration" at bounding box center [645, 195] width 179 height 22
type input "1"
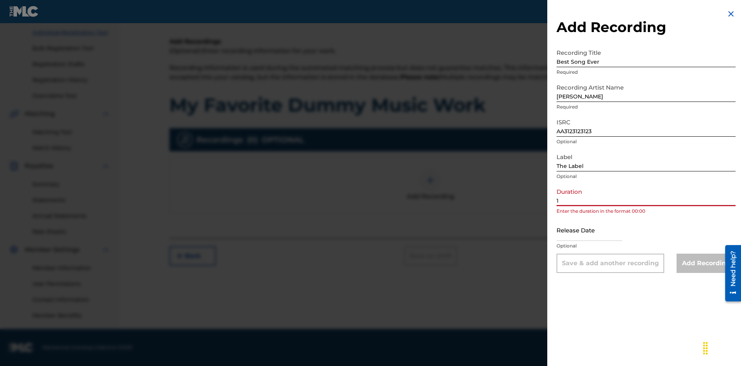
click at [646, 195] on input "1" at bounding box center [645, 195] width 179 height 22
click at [595, 230] on input "text" at bounding box center [589, 230] width 66 height 22
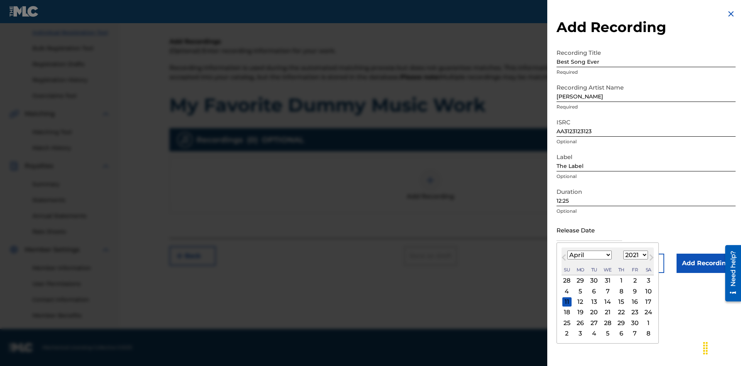
click at [634, 255] on select "1900 1901 1902 1903 1904 1905 1906 1907 1908 1909 1910 1911 1912 1913 1914 1915…" at bounding box center [635, 254] width 25 height 9
click at [620, 281] on div "1" at bounding box center [621, 280] width 9 height 9
click at [706, 263] on input "Add Recording" at bounding box center [705, 263] width 59 height 19
click at [430, 192] on div at bounding box center [430, 180] width 23 height 23
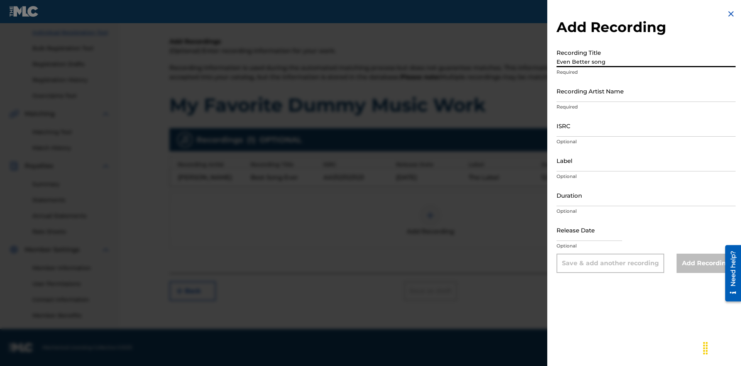
click at [646, 91] on input "Recording Artist Name" at bounding box center [645, 91] width 179 height 22
click at [646, 125] on input "ISRC" at bounding box center [645, 126] width 179 height 22
click at [646, 160] on input "Label" at bounding box center [645, 160] width 179 height 22
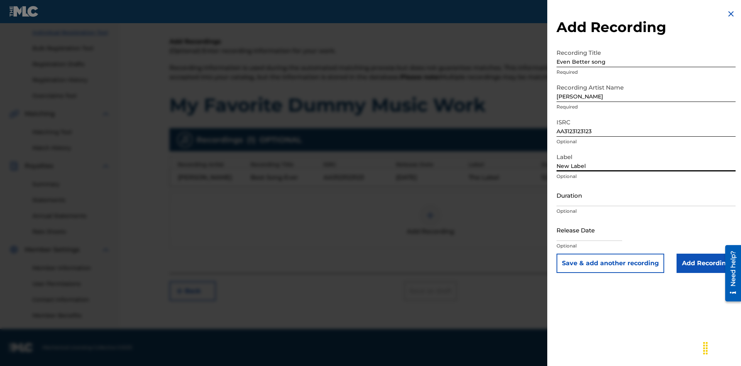
click at [646, 195] on input "Duration" at bounding box center [645, 195] width 179 height 22
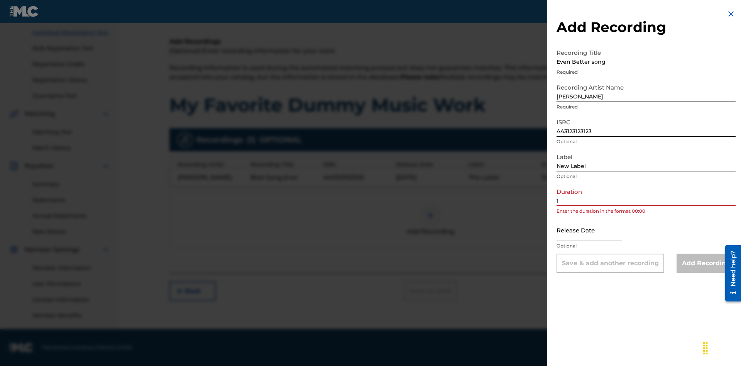
click at [646, 195] on input "1" at bounding box center [645, 195] width 179 height 22
click at [595, 230] on input "text" at bounding box center [589, 230] width 66 height 22
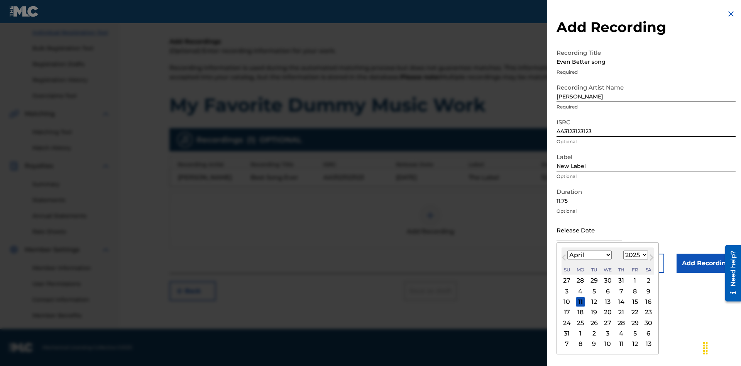
click at [634, 255] on select "1900 1901 1902 1903 1904 1905 1906 1907 1908 1909 1910 1911 1912 1913 1914 1915…" at bounding box center [635, 254] width 25 height 9
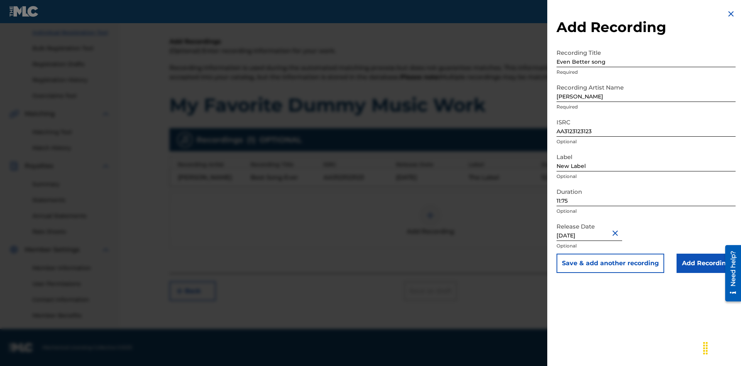
click at [706, 263] on input "Add Recording" at bounding box center [705, 263] width 59 height 19
click at [430, 220] on div at bounding box center [430, 215] width 23 height 23
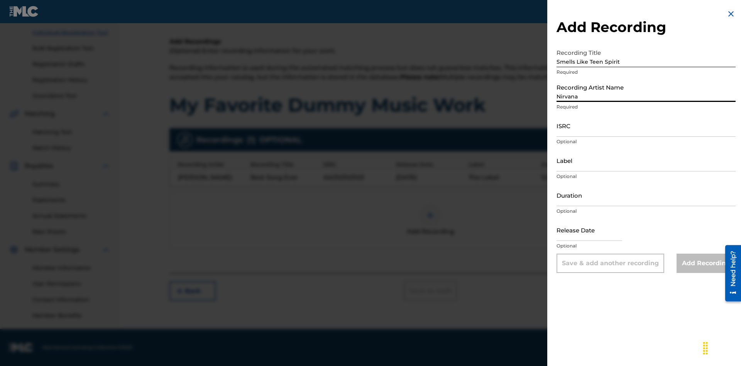
click at [646, 125] on input "ISRC" at bounding box center [645, 126] width 179 height 22
click at [646, 160] on input "Label" at bounding box center [645, 160] width 179 height 22
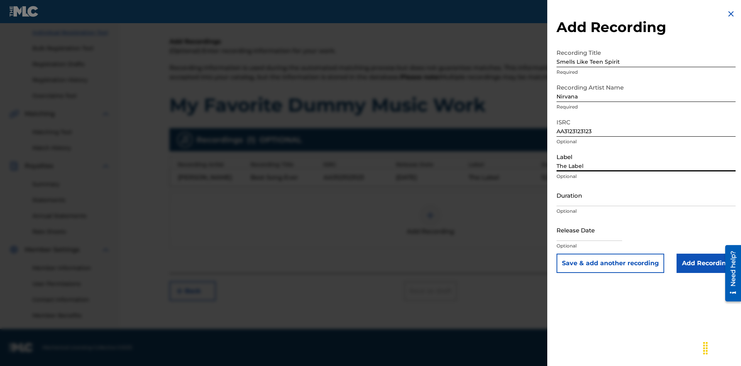
click at [646, 195] on input "Duration" at bounding box center [645, 195] width 179 height 22
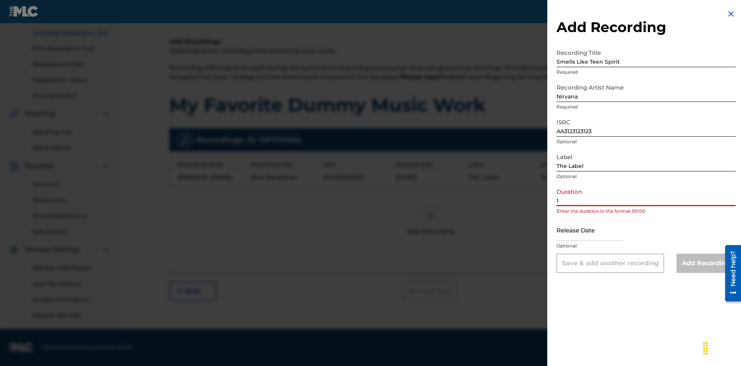
click at [646, 195] on input "1" at bounding box center [645, 195] width 179 height 22
click at [595, 230] on input "text" at bounding box center [589, 230] width 66 height 22
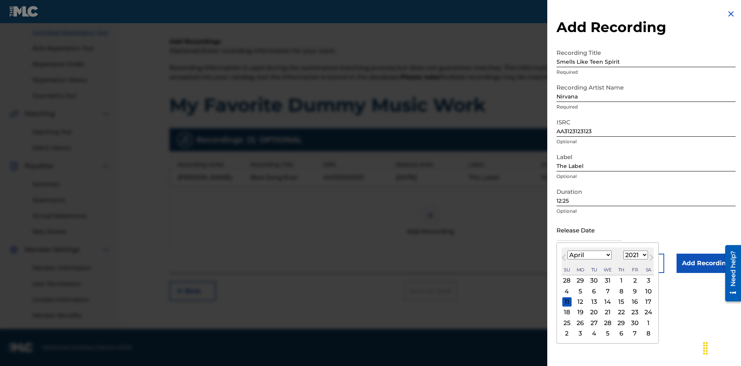
click at [634, 255] on select "1900 1901 1902 1903 1904 1905 1906 1907 1908 1909 1910 1911 1912 1913 1914 1915…" at bounding box center [635, 254] width 25 height 9
click at [620, 281] on div "1" at bounding box center [621, 280] width 9 height 9
click at [706, 263] on input "Add Recording" at bounding box center [705, 263] width 59 height 19
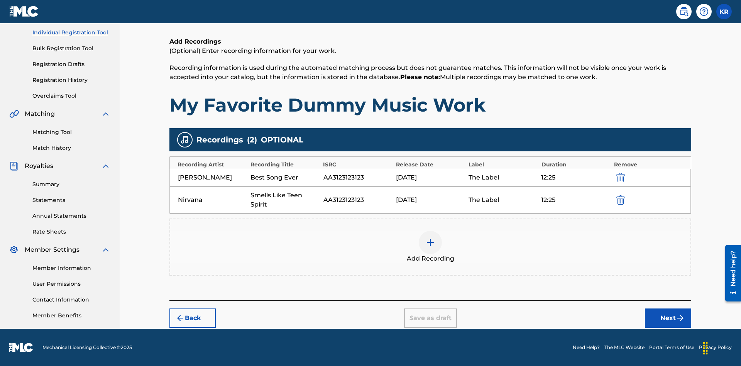
click at [668, 318] on button "Next" at bounding box center [668, 317] width 46 height 19
